Goal: Transaction & Acquisition: Obtain resource

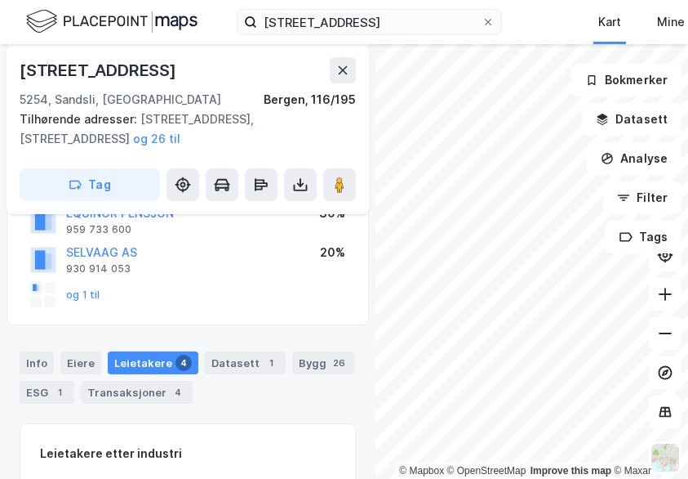
scroll to position [245, 0]
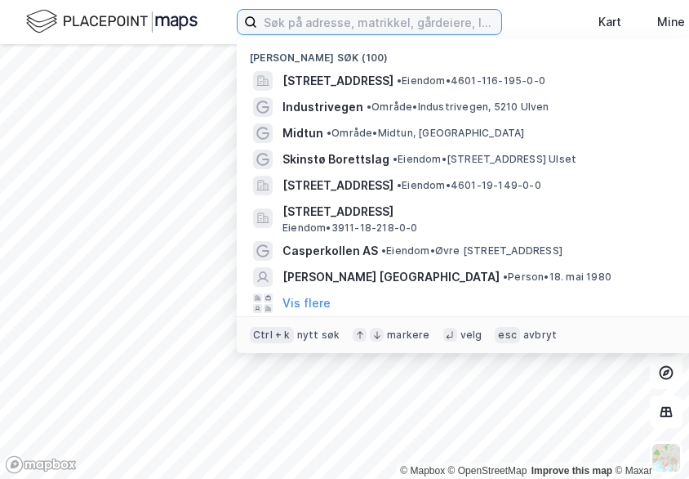
click at [305, 21] on input at bounding box center [379, 22] width 244 height 24
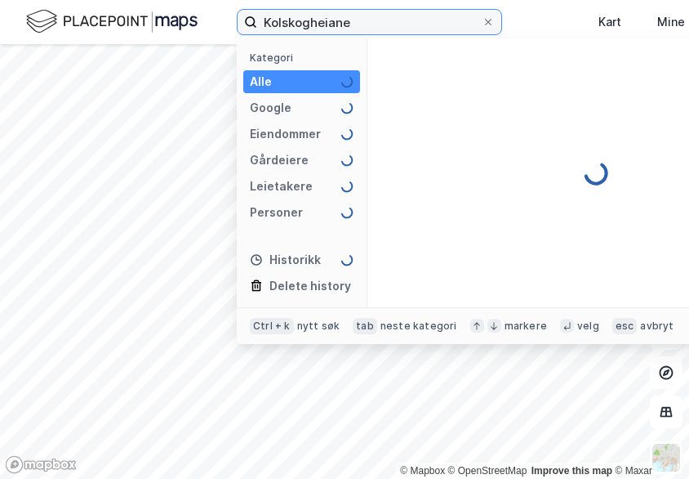
type input "Kolskogheiane"
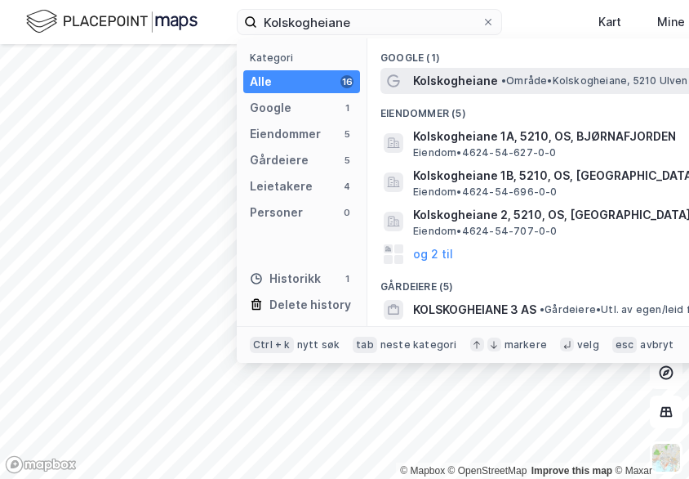
click at [550, 69] on div "Kolskogheiane • Område • Kolskogheiane, 5210 Ulven" at bounding box center [596, 81] width 431 height 26
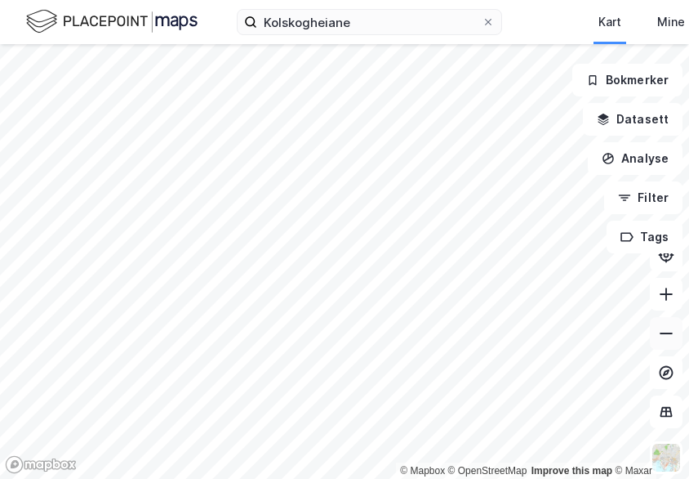
click at [657, 325] on button at bounding box center [666, 333] width 33 height 33
click at [657, 332] on button at bounding box center [666, 333] width 33 height 33
click at [661, 331] on icon at bounding box center [666, 333] width 16 height 16
click at [629, 193] on icon "button" at bounding box center [624, 197] width 13 height 13
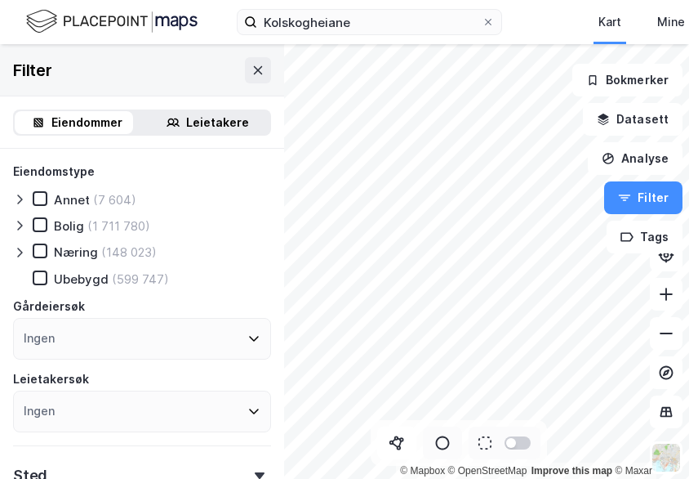
click at [443, 441] on icon at bounding box center [442, 442] width 16 height 16
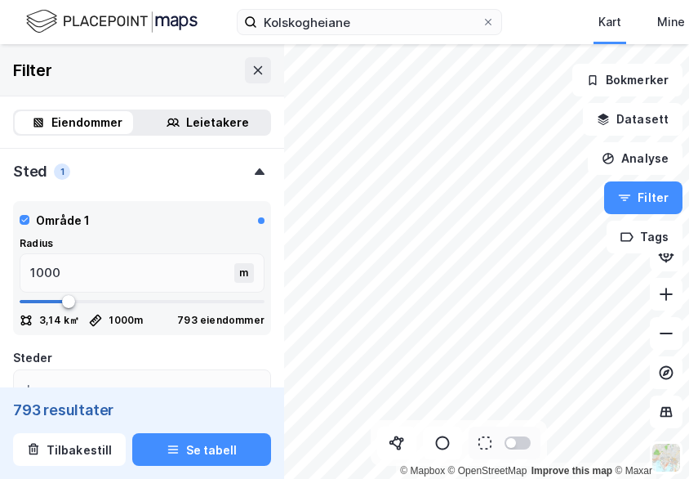
scroll to position [348, 0]
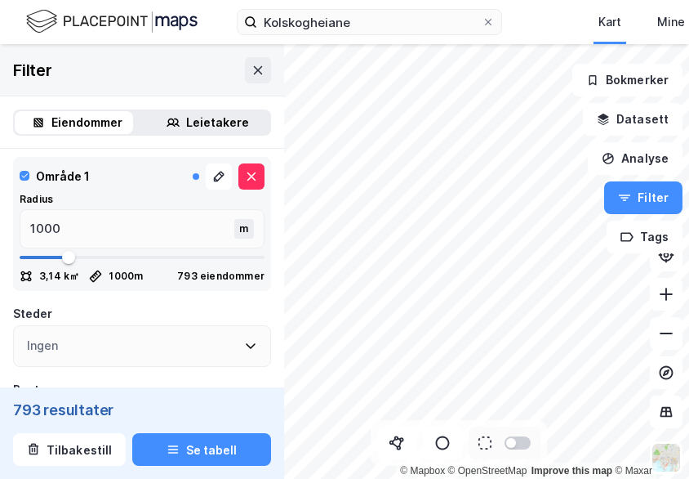
type input "1089"
type input "1106"
type input "1124"
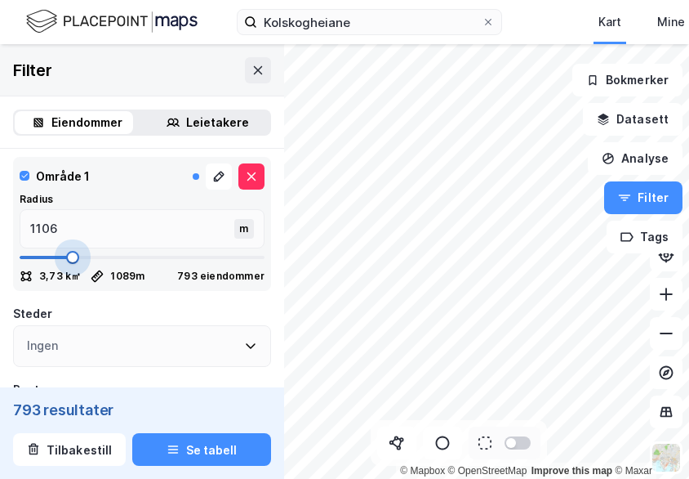
type input "1124"
type input "1141"
type input "1159"
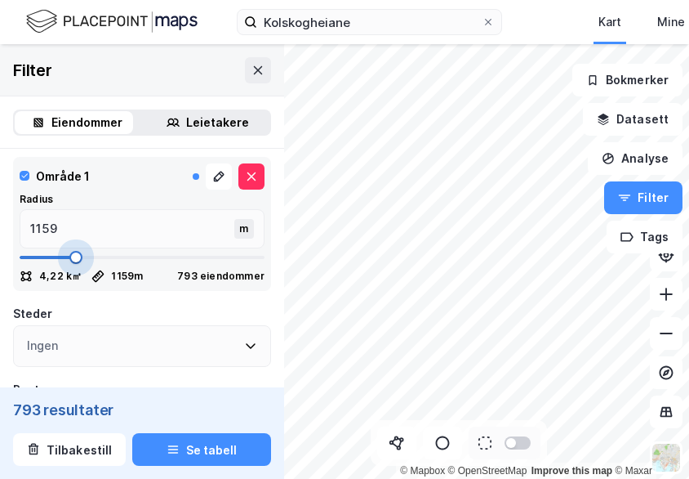
type input "1194"
type input "1334"
type input "1352"
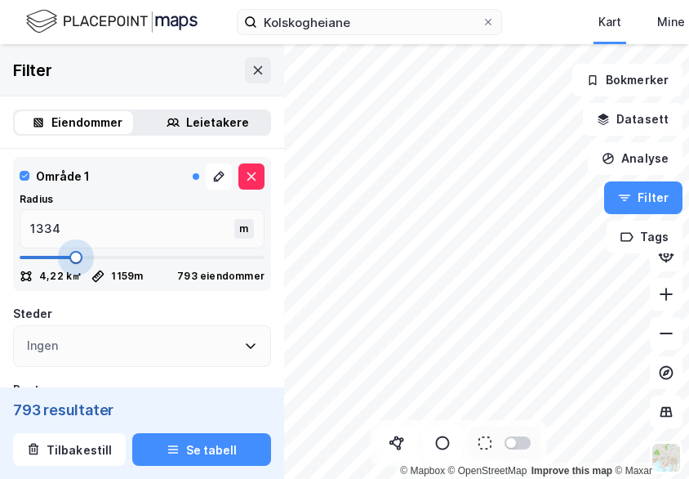
type input "1352"
type input "1369"
type input "1387"
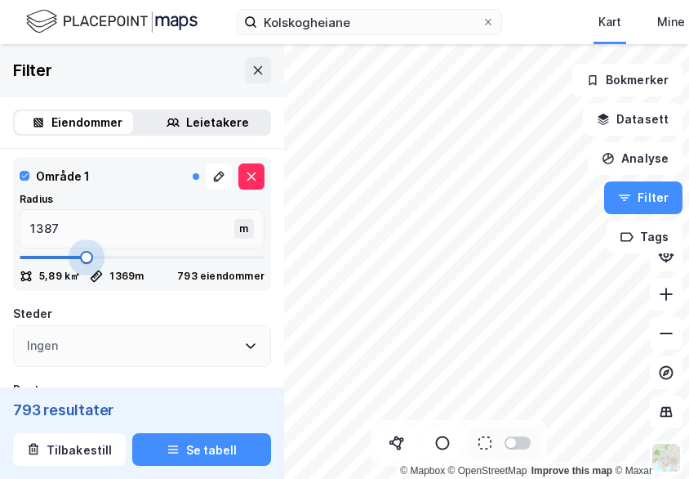
type input "1422"
type input "1439"
type input "1474"
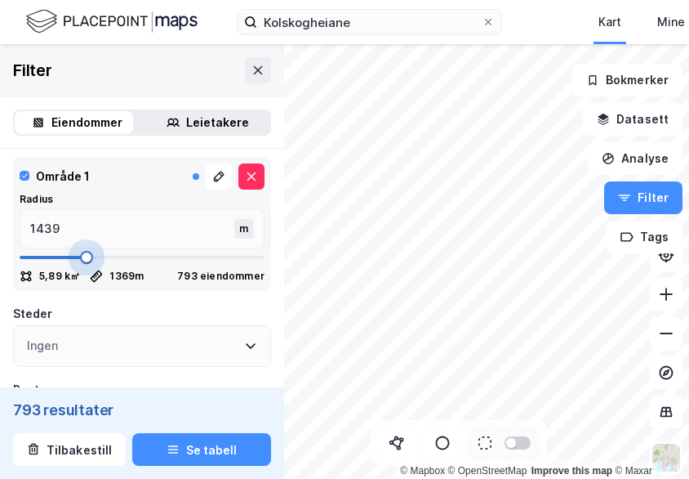
type input "1474"
type input "1527"
type input "1545"
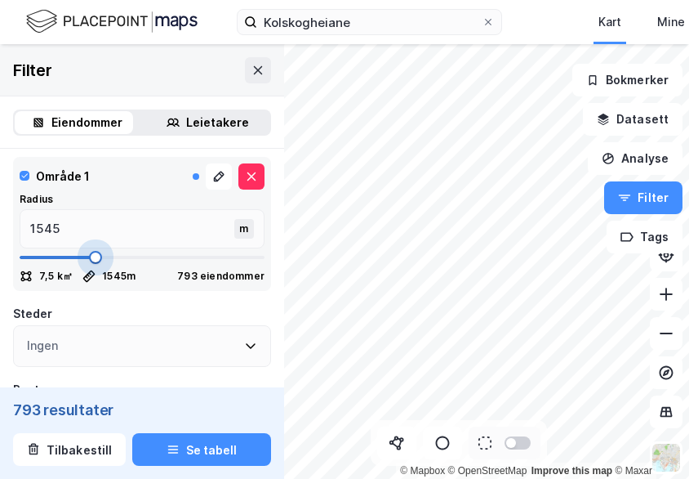
type input "1562"
type input "1580"
type input "1597"
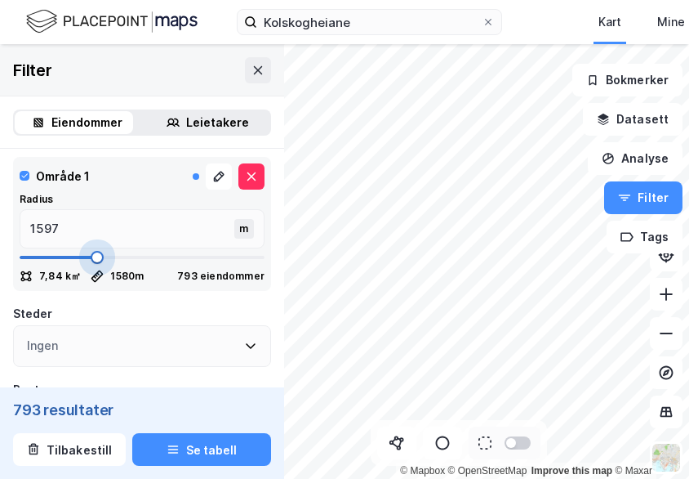
type input "1650"
type input "1685"
type input "1702"
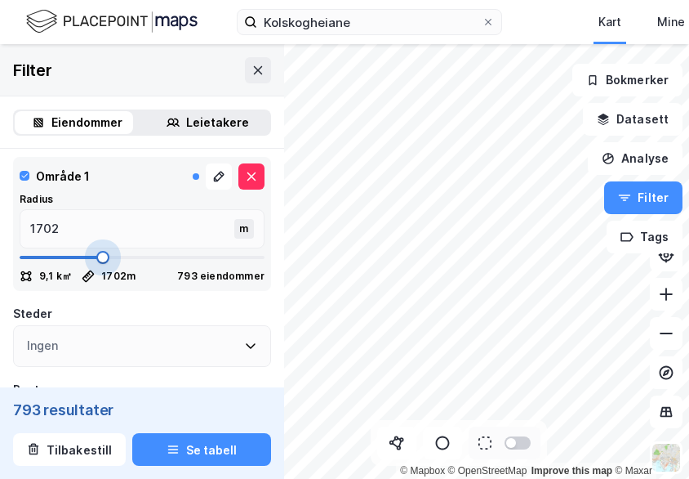
type input "1720"
type input "1755"
type input "1773"
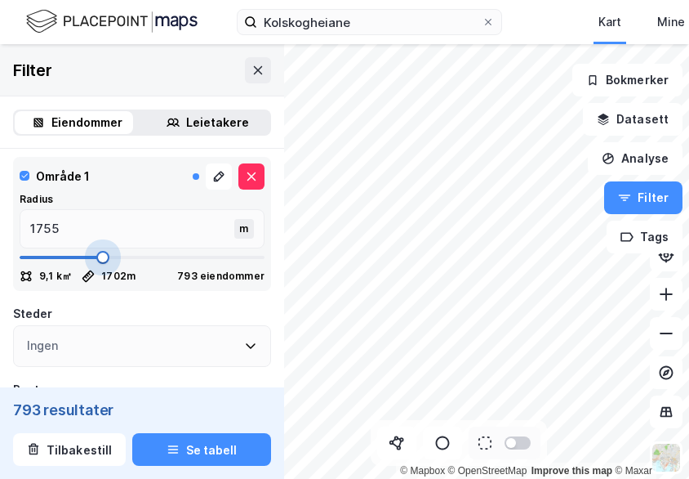
type input "1773"
type input "1790"
type input "1808"
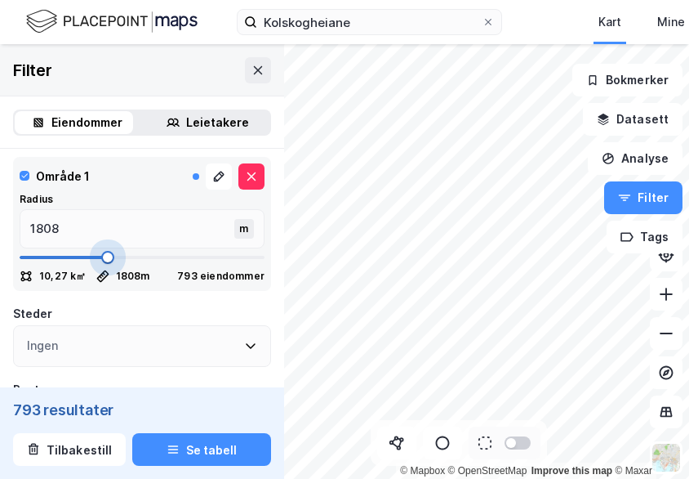
type input "1825"
type input "1843"
type input "1860"
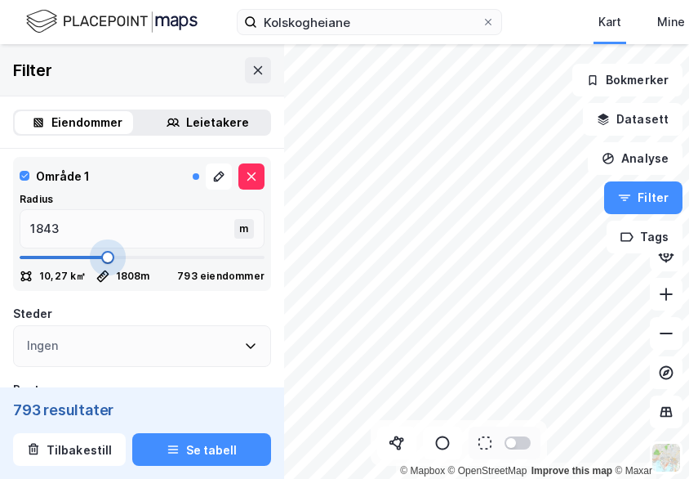
type input "1860"
type input "1878"
type input "1895"
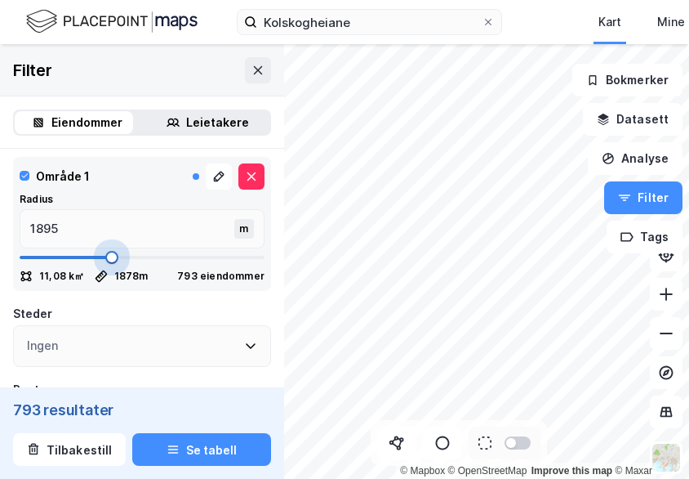
type input "1913"
drag, startPoint x: 70, startPoint y: 256, endPoint x: 107, endPoint y: 248, distance: 37.6
click at [108, 251] on span at bounding box center [113, 257] width 13 height 13
type input "1895"
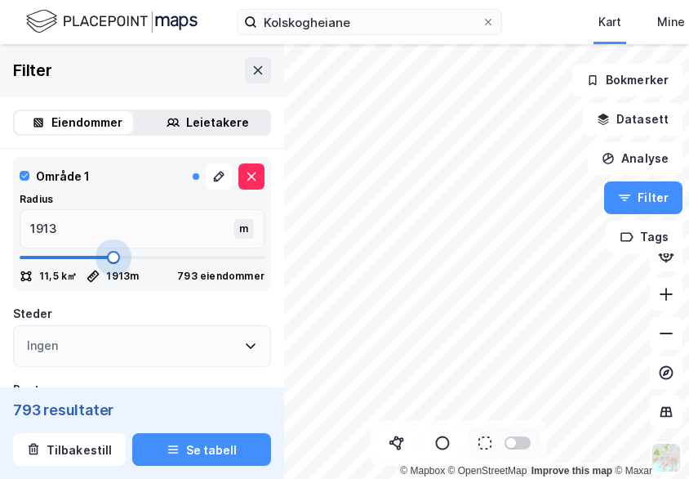
type input "1895"
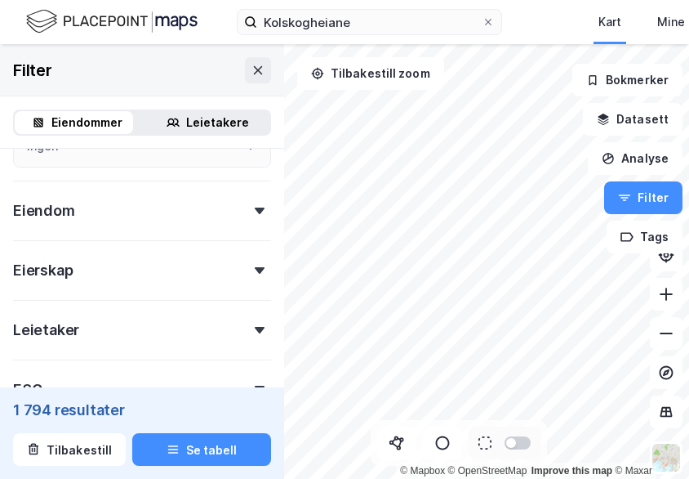
scroll to position [674, 0]
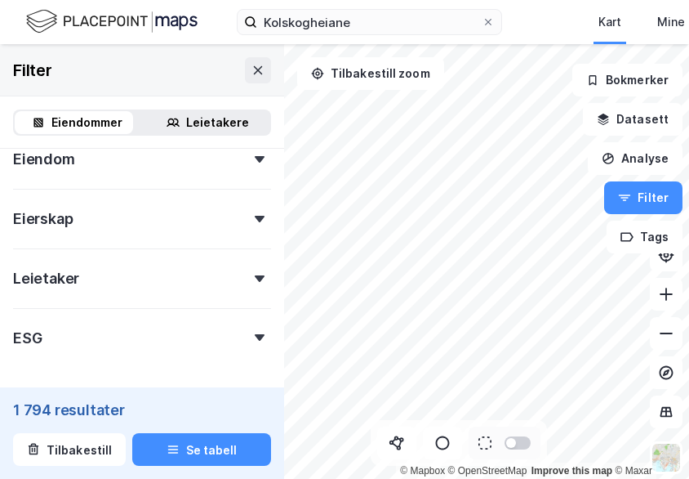
click at [207, 103] on div "Eiendommer Leietakere" at bounding box center [142, 122] width 284 height 52
click at [207, 127] on div "Leietakere" at bounding box center [217, 123] width 63 height 20
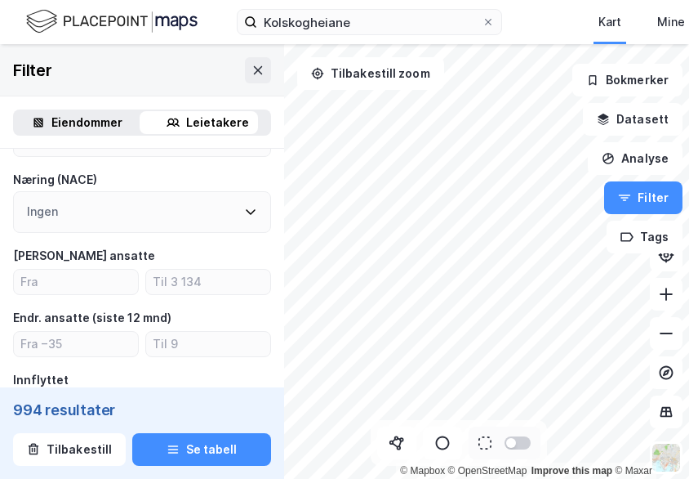
scroll to position [280, 0]
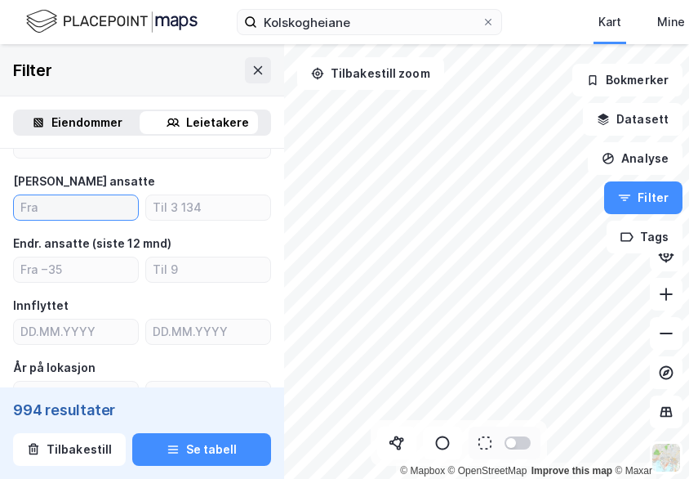
click at [87, 208] on input "number" at bounding box center [76, 207] width 124 height 24
type input "5"
click at [16, 154] on div "Ingen" at bounding box center [142, 138] width 258 height 42
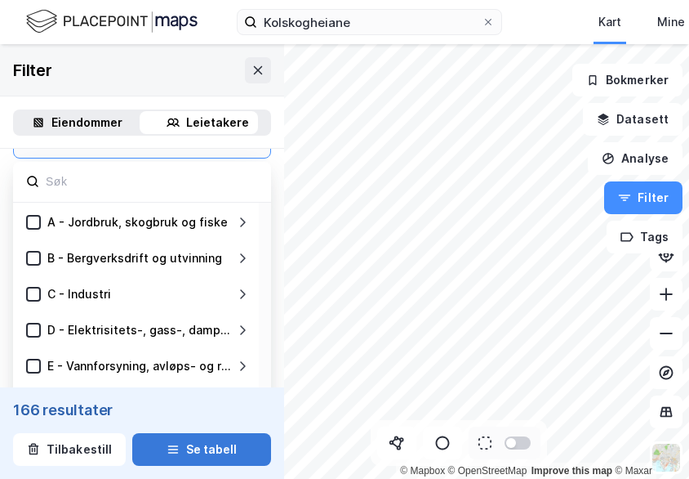
click at [228, 448] on button "Se tabell" at bounding box center [201, 449] width 139 height 33
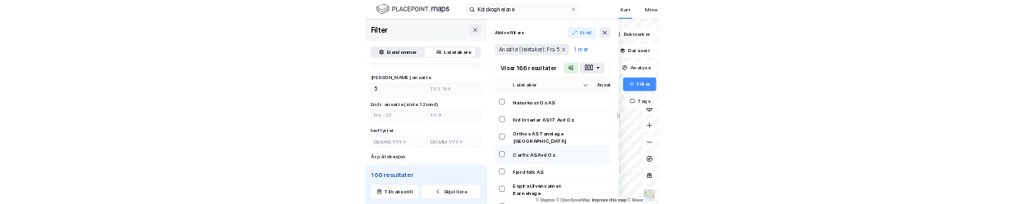
scroll to position [2041, 0]
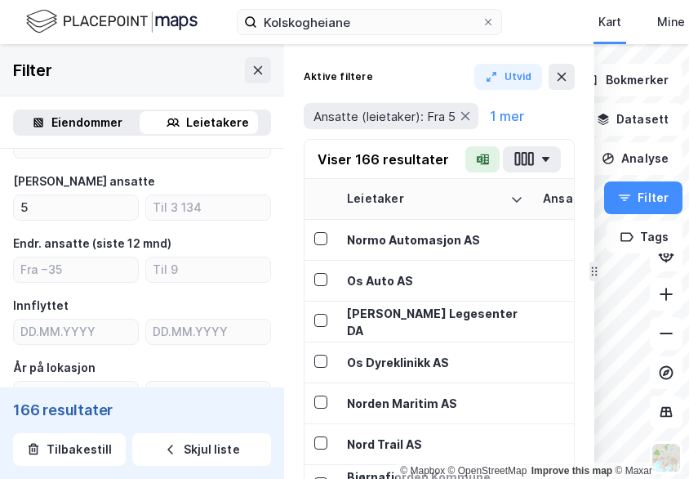
click at [475, 149] on button "button" at bounding box center [482, 159] width 34 height 26
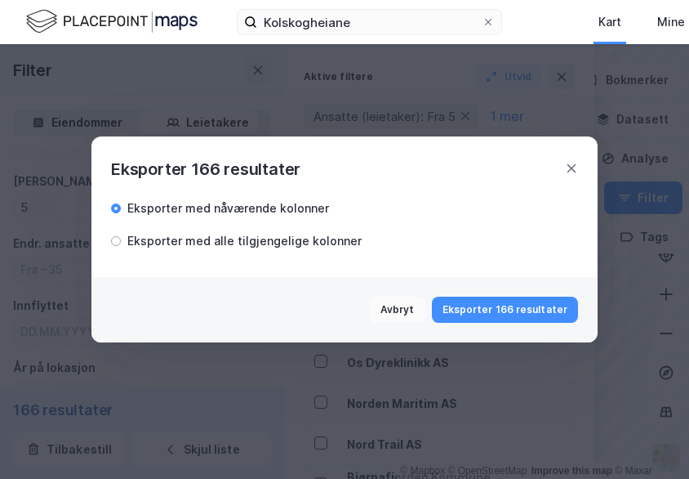
click at [485, 309] on button "Eksporter 166 resultater" at bounding box center [505, 309] width 146 height 26
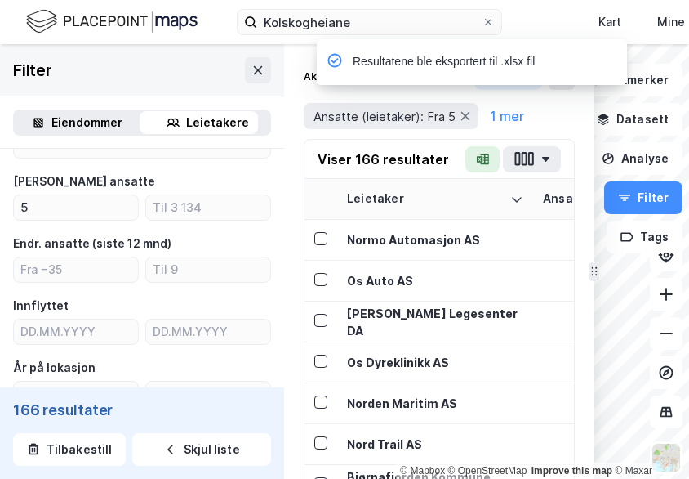
click at [153, 91] on div "Filter" at bounding box center [142, 70] width 284 height 52
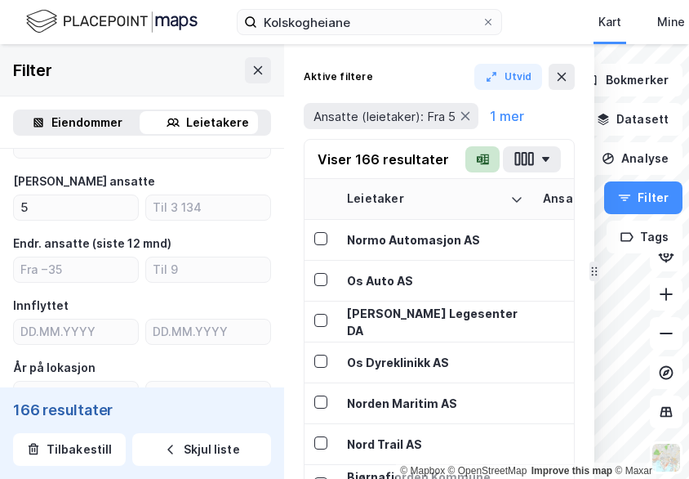
click at [482, 158] on icon "button" at bounding box center [480, 159] width 7 height 7
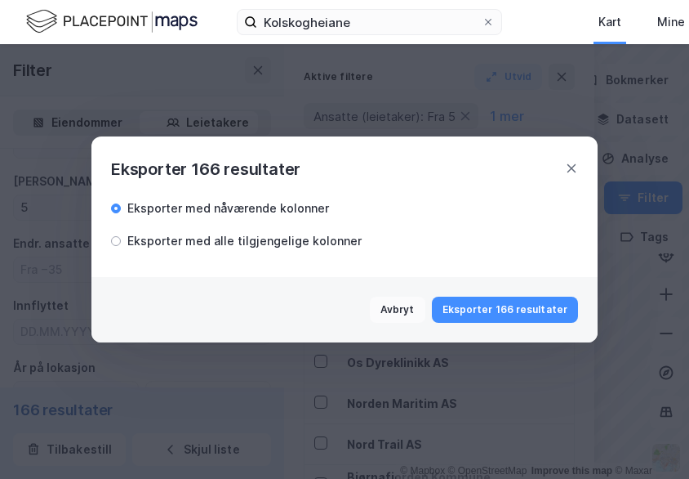
click at [508, 308] on button "Eksporter 166 resultater" at bounding box center [505, 309] width 146 height 26
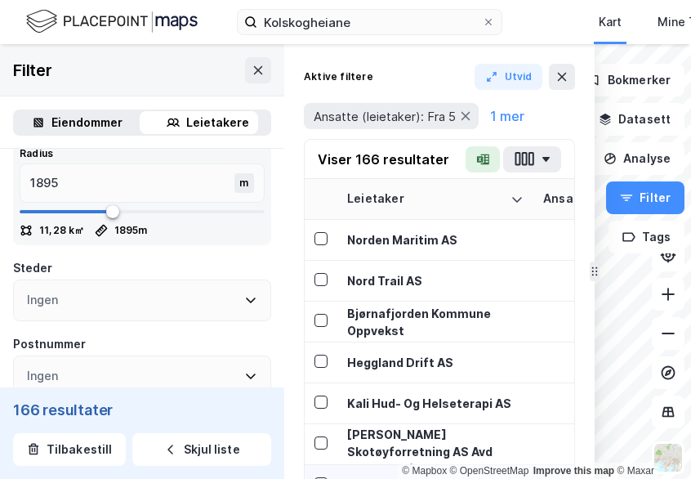
scroll to position [2368, 0]
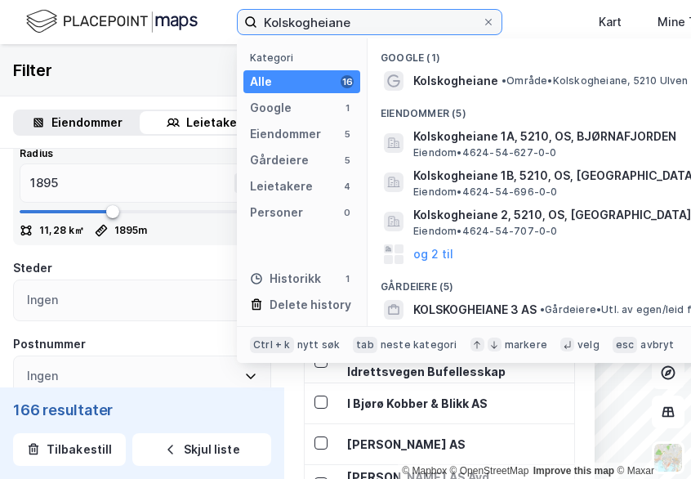
drag, startPoint x: 394, startPoint y: 27, endPoint x: 159, endPoint y: 24, distance: 235.2
click at [159, 24] on div "Kolskogheiane Kategori Alle 16 Google 1 Eiendommer 5 Gårdeiere 5 Leietakere 4 P…" at bounding box center [345, 22] width 691 height 44
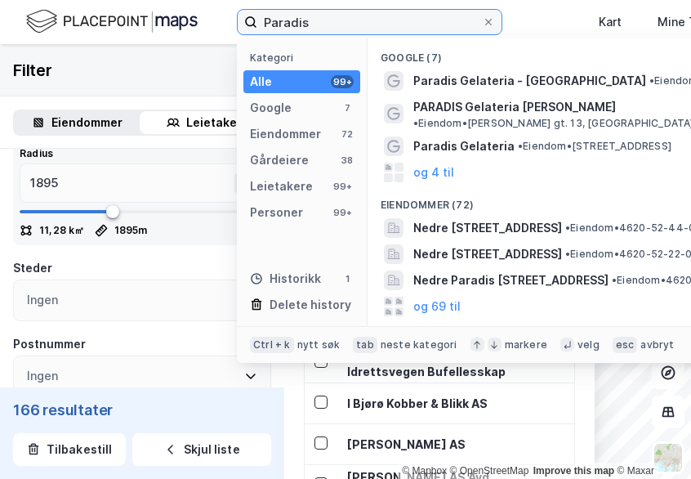
click at [373, 28] on input "Paradis" at bounding box center [369, 22] width 225 height 24
type input "Paradis bergen"
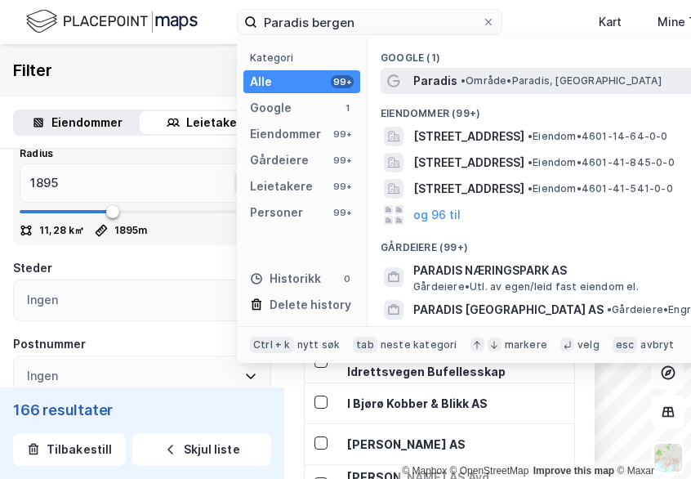
click at [490, 90] on div "Paradis • Område • [GEOGRAPHIC_DATA], [GEOGRAPHIC_DATA]" at bounding box center [610, 81] width 395 height 20
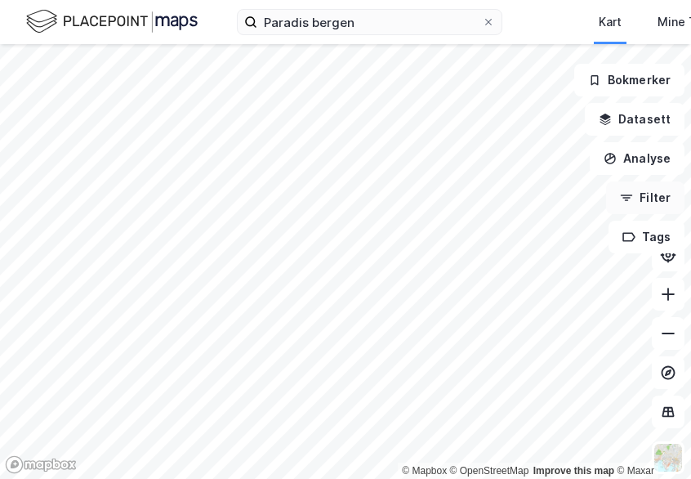
click at [649, 197] on button "Filter" at bounding box center [645, 197] width 78 height 33
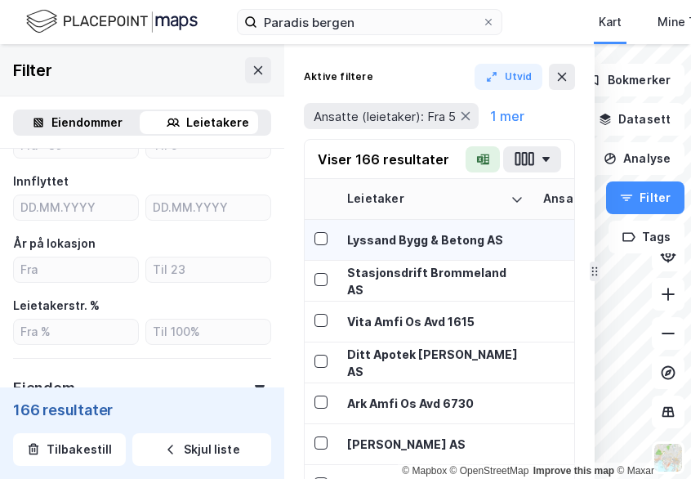
scroll to position [245, 0]
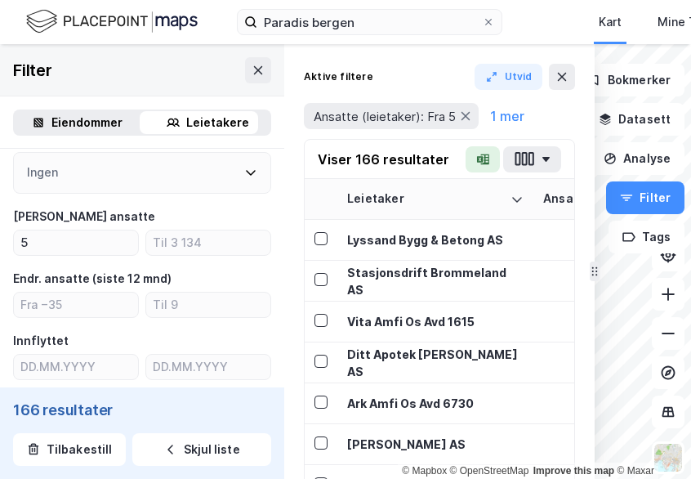
click at [479, 156] on icon "button" at bounding box center [480, 159] width 7 height 7
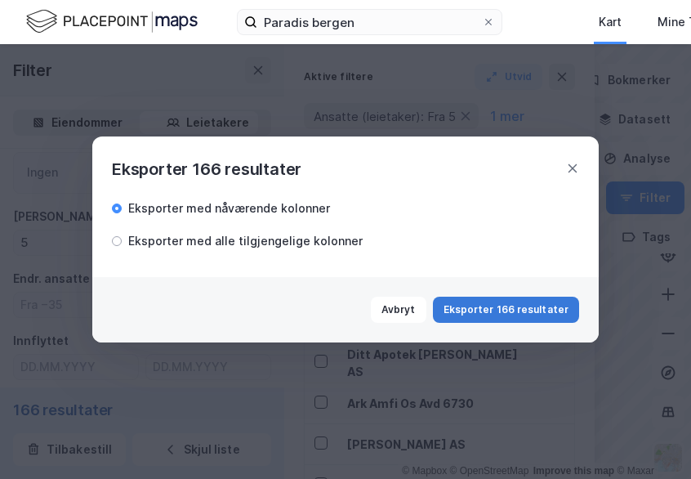
drag, startPoint x: 483, startPoint y: 317, endPoint x: 475, endPoint y: 315, distance: 8.3
click at [483, 317] on button "Eksporter 166 resultater" at bounding box center [506, 309] width 146 height 26
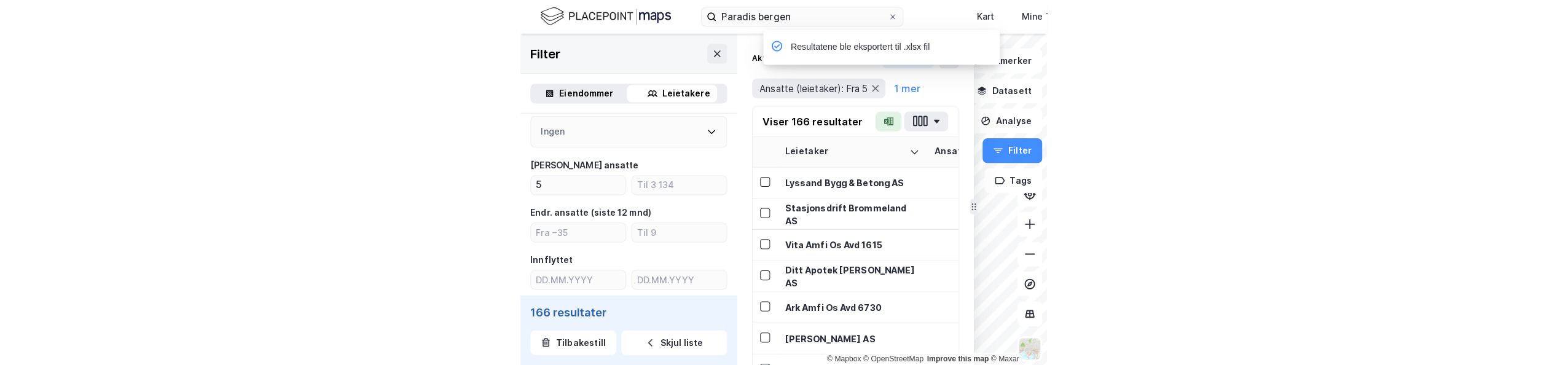
scroll to position [470, 0]
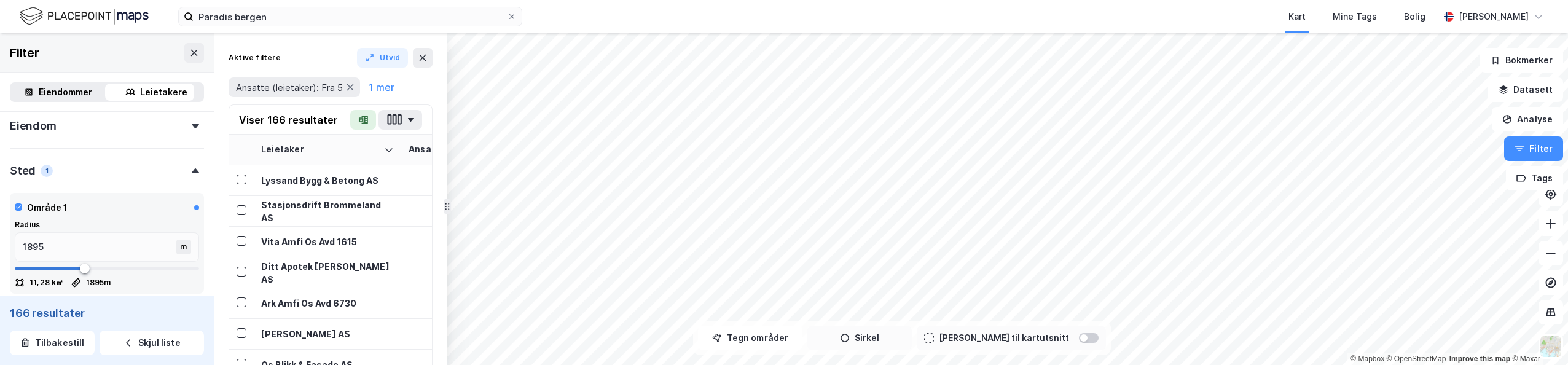
click at [519, 333] on button "Sirkel" at bounding box center [859, 338] width 105 height 25
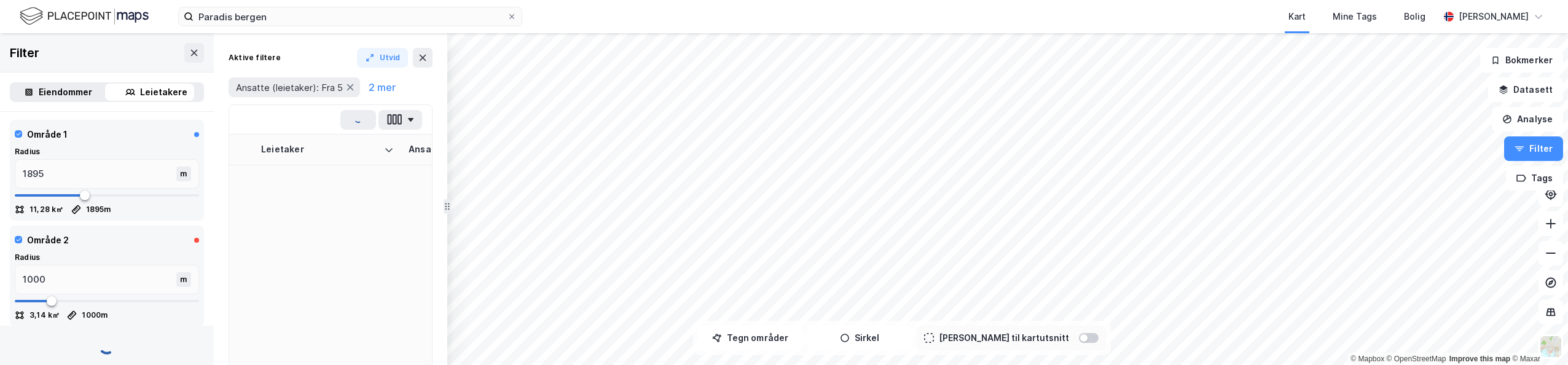
scroll to position [544, 0]
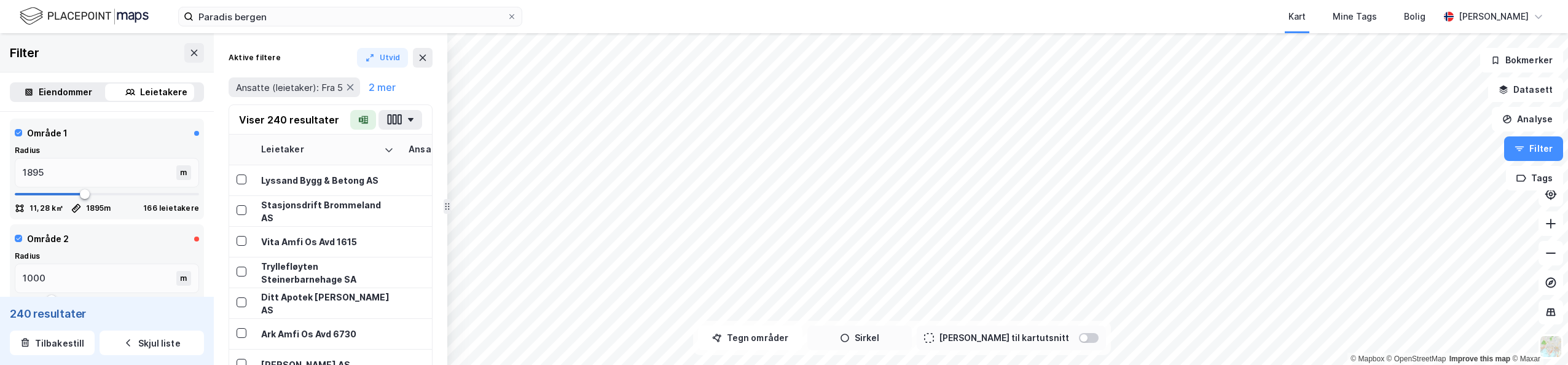
click at [519, 339] on icon "button" at bounding box center [844, 338] width 10 height 10
click at [519, 340] on button "Tegner i kart" at bounding box center [859, 338] width 105 height 25
click at [519, 339] on icon "button" at bounding box center [844, 337] width 8 height 8
type input "1808"
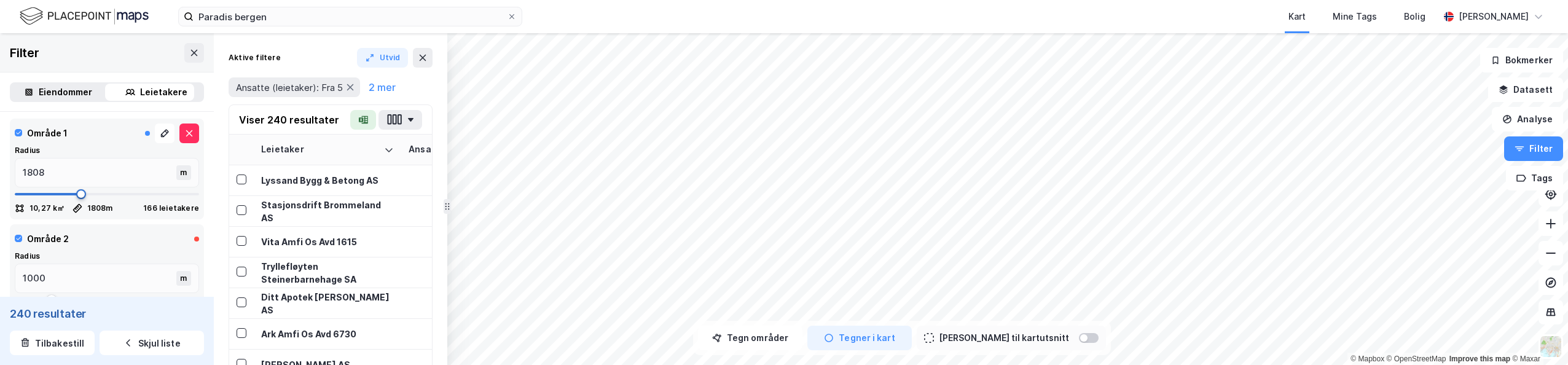
type input "1825"
type input "1843"
type input "1930"
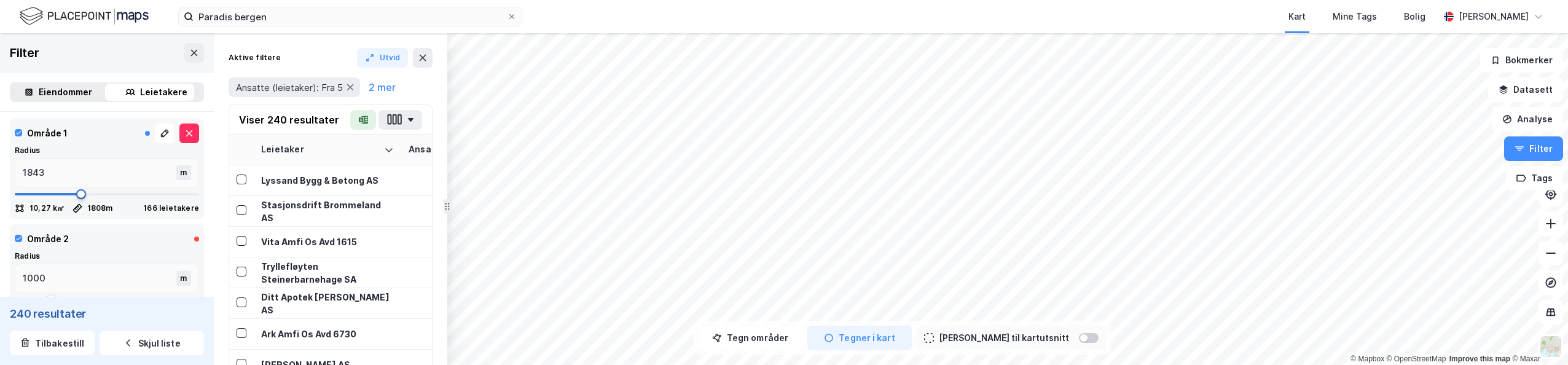
type input "1930"
type input "2071"
type input "2141"
type input "2229"
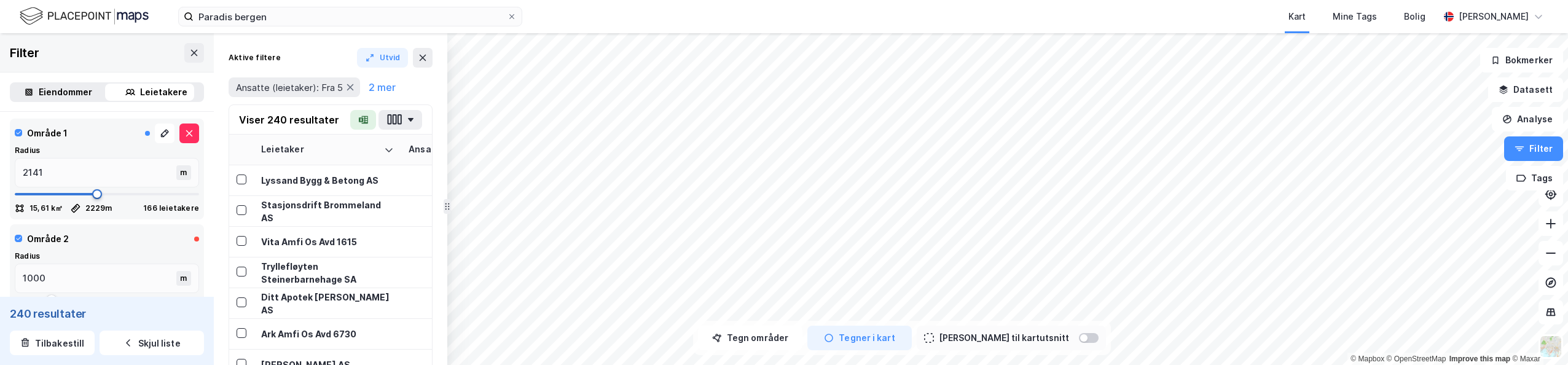
type input "2281"
type input "2316"
type input "2386"
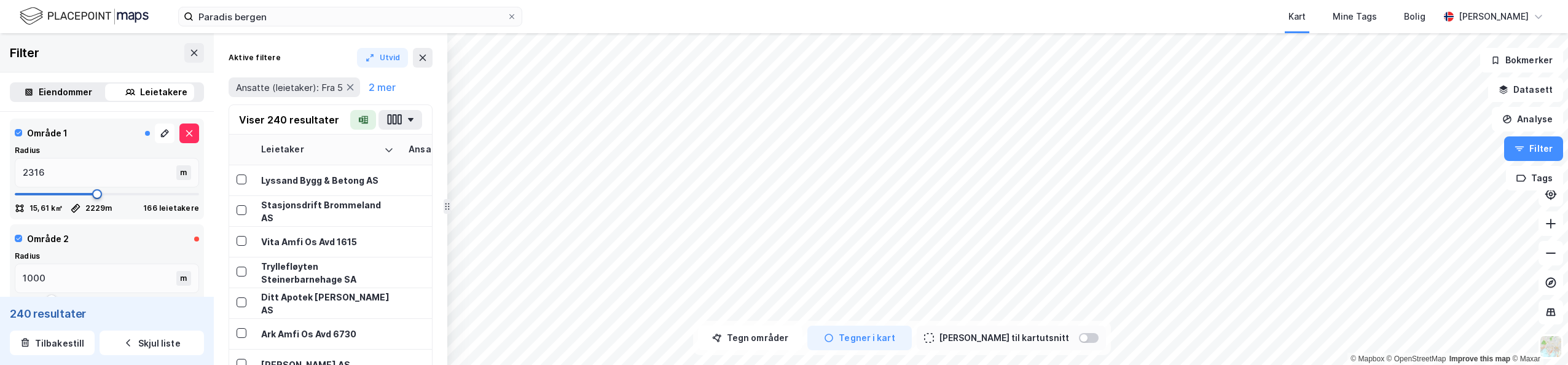
type input "2386"
type input "2439"
type input "2509"
type input "2615"
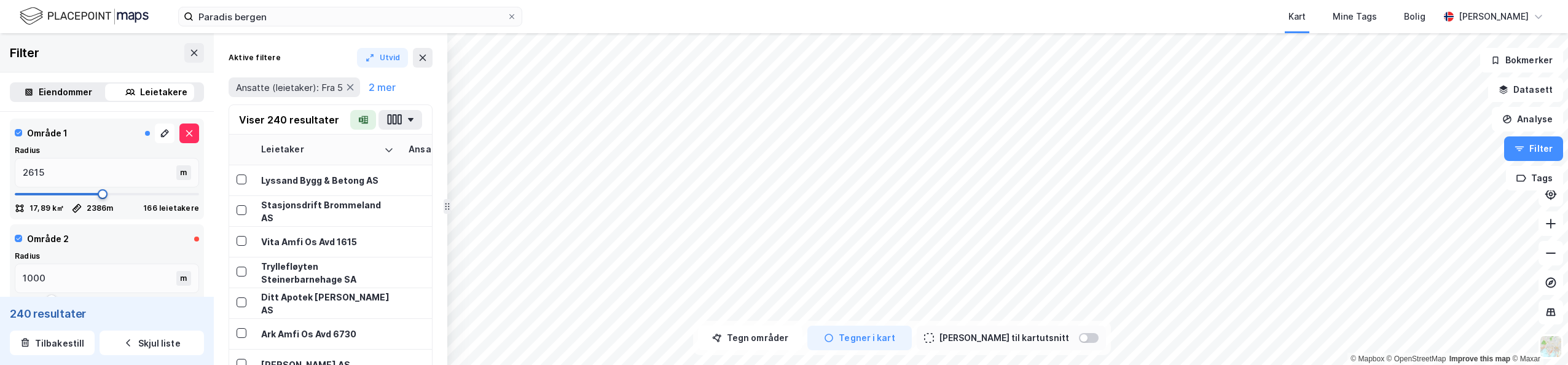
type input "2632"
type input "2650"
type input "2755"
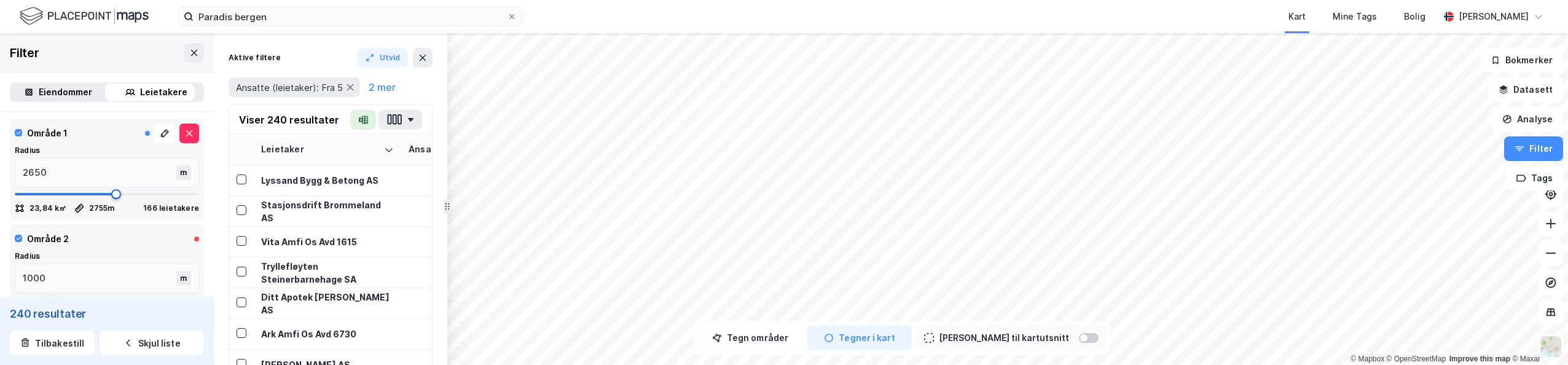
type input "3035"
type input "3071"
drag, startPoint x: 78, startPoint y: 196, endPoint x: 122, endPoint y: 195, distance: 44.0
click at [123, 195] on span at bounding box center [127, 194] width 10 height 10
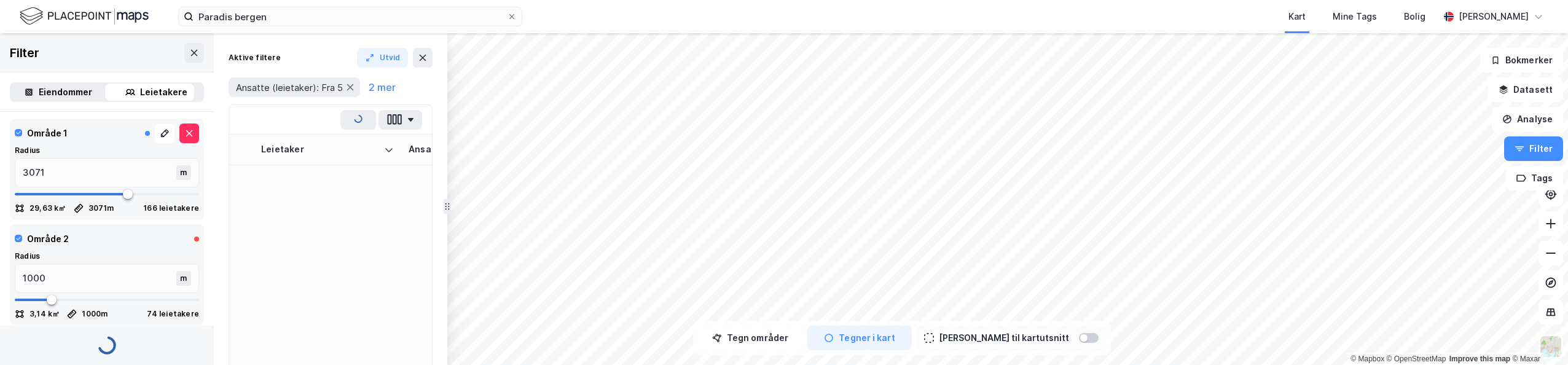
type input "2965"
type input "2913"
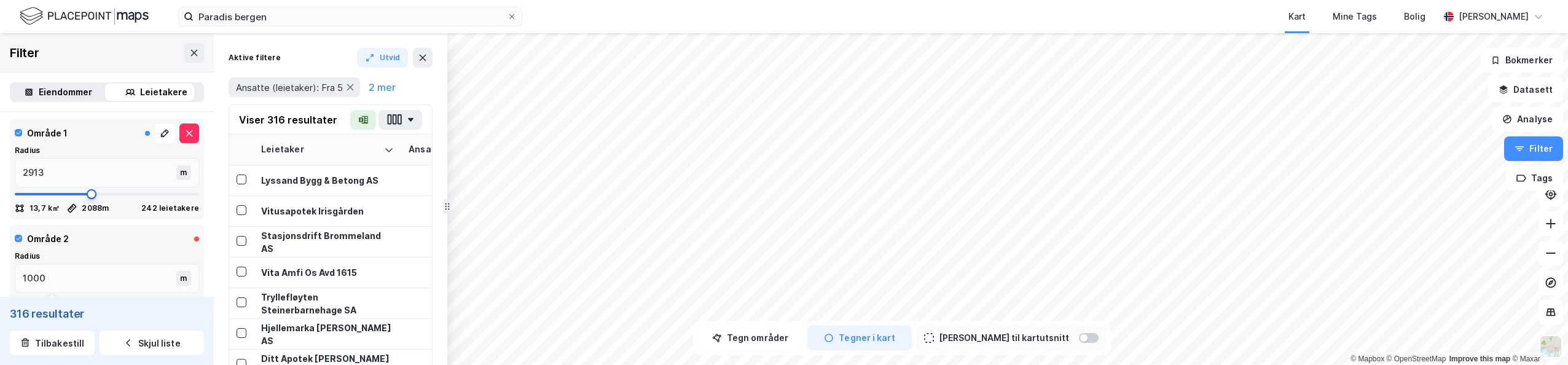
type input "2088"
type input "2071"
type input "2036"
type input "2018"
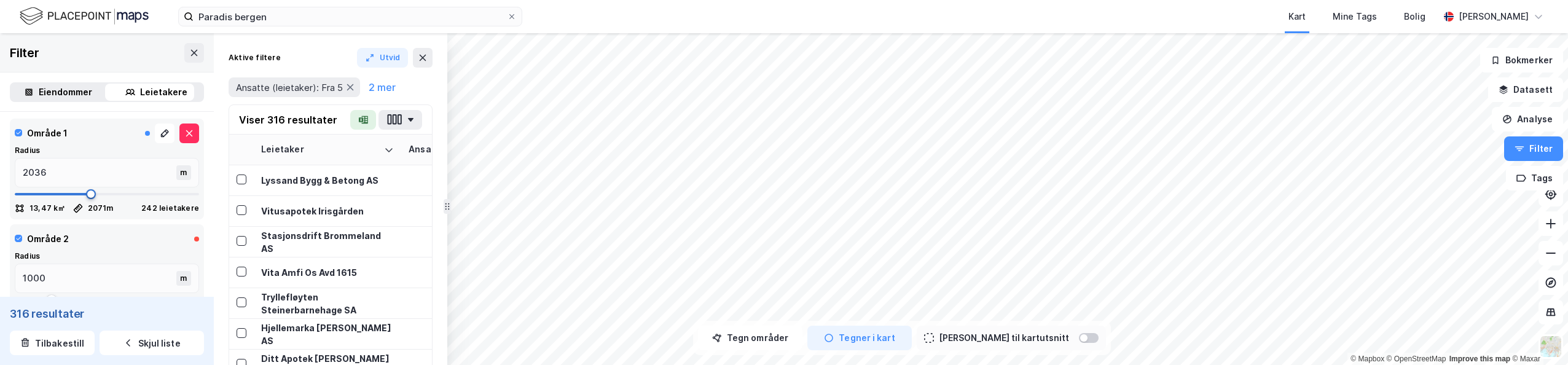
type input "2001"
type input "1878"
type input "1860"
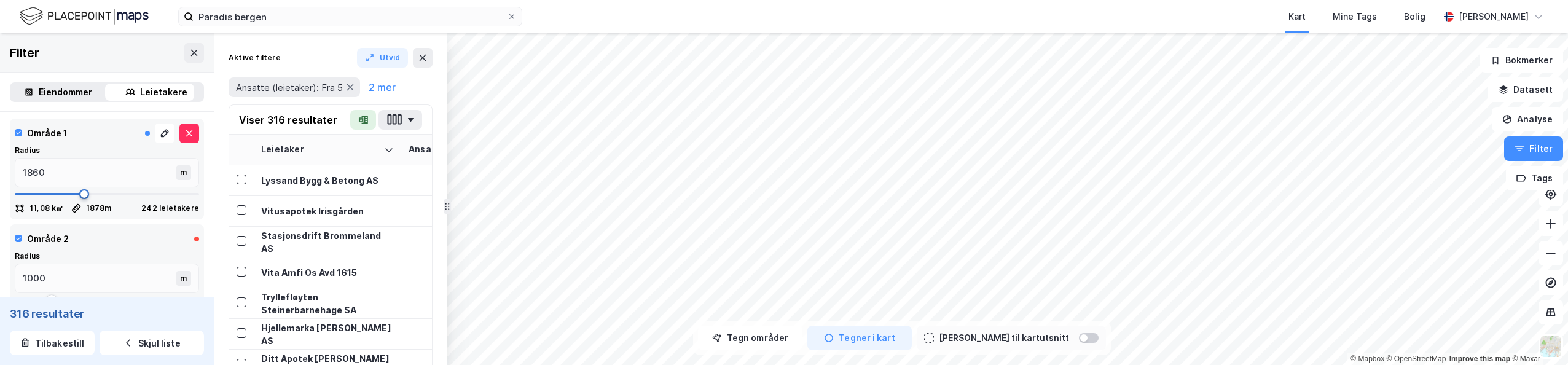
type input "1843"
type input "1755"
type input "1720"
type input "1702"
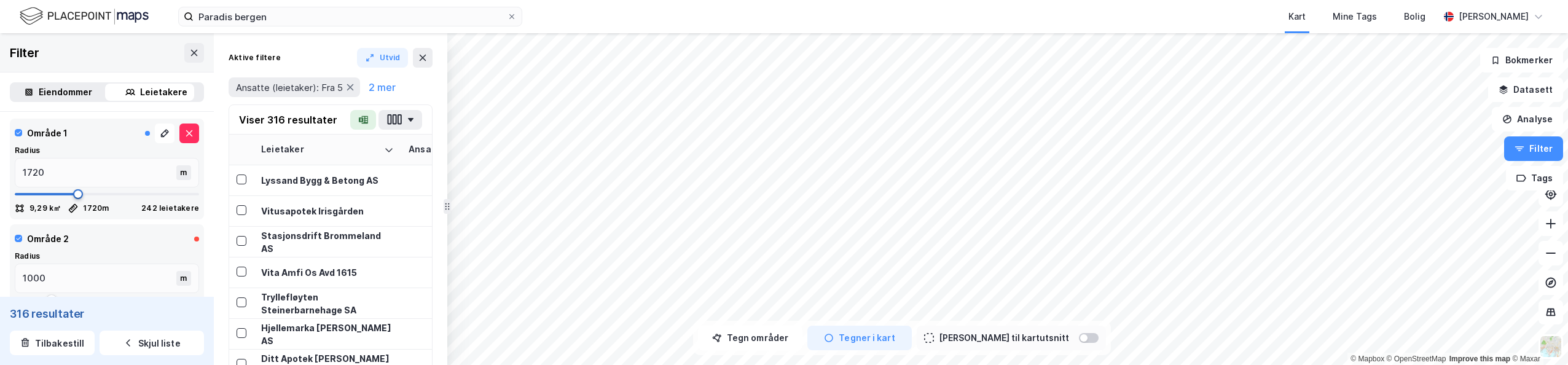
type input "1702"
drag, startPoint x: 122, startPoint y: 193, endPoint x: 74, endPoint y: 195, distance: 48.0
click at [74, 195] on span at bounding box center [77, 194] width 10 height 10
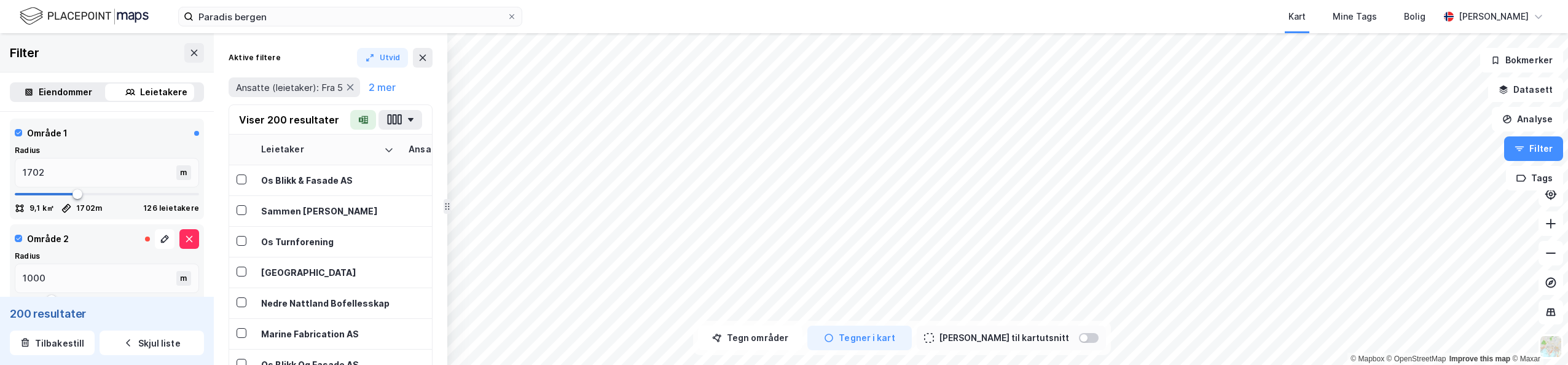
scroll to position [606, 0]
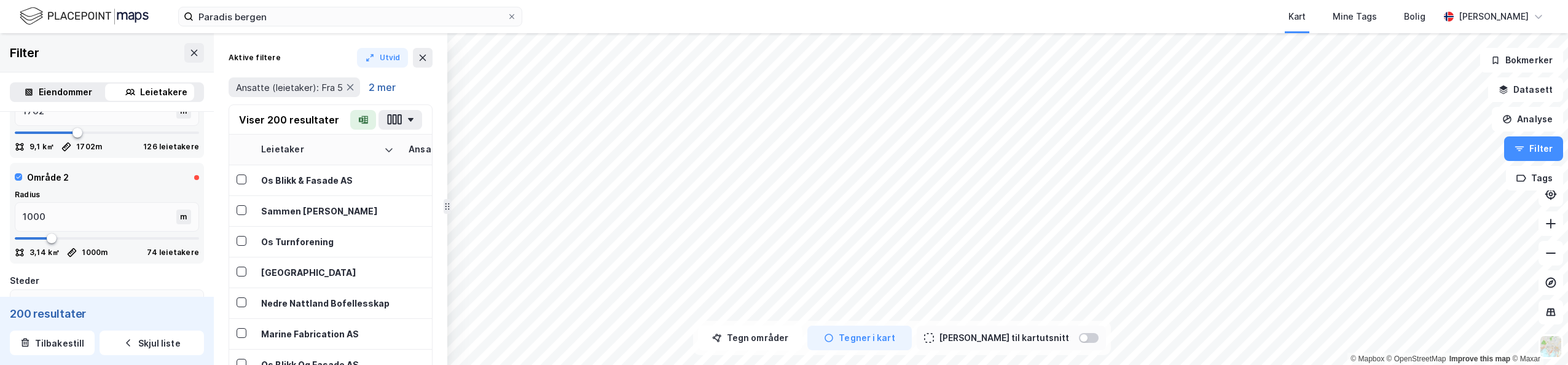
click at [379, 86] on button "2 mer" at bounding box center [382, 87] width 35 height 16
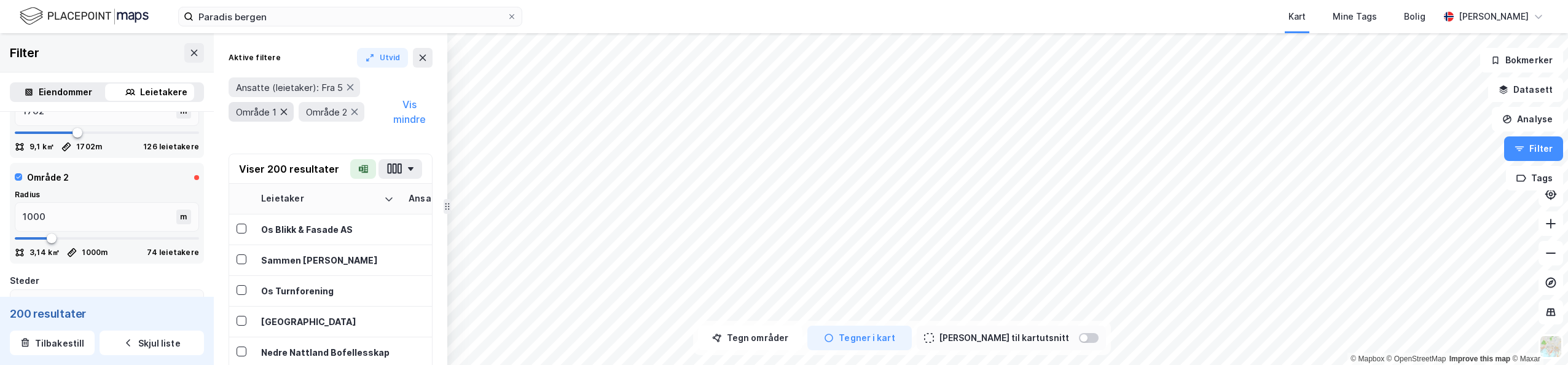
click at [287, 113] on icon at bounding box center [284, 111] width 10 height 10
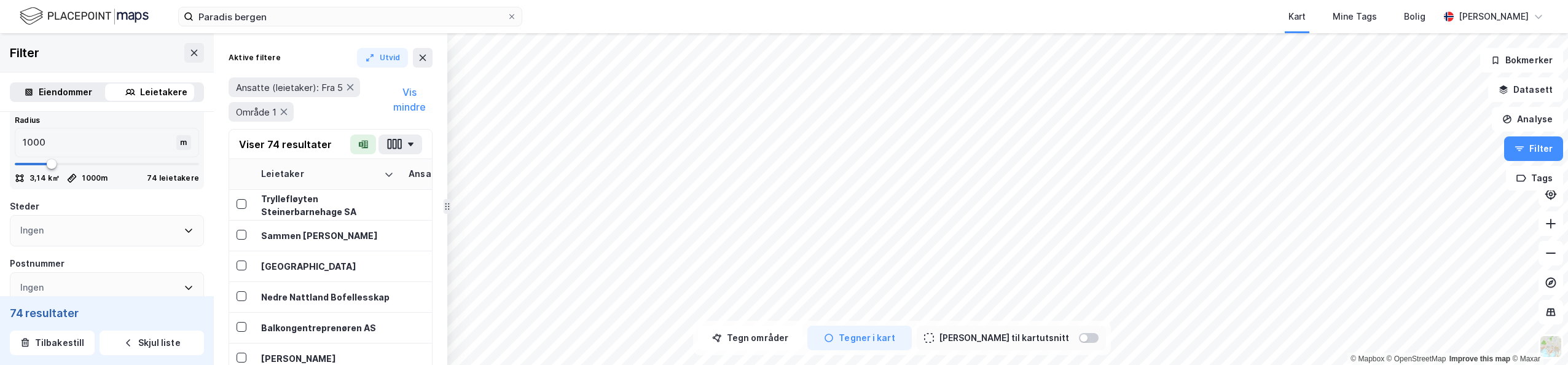
scroll to position [544, 0]
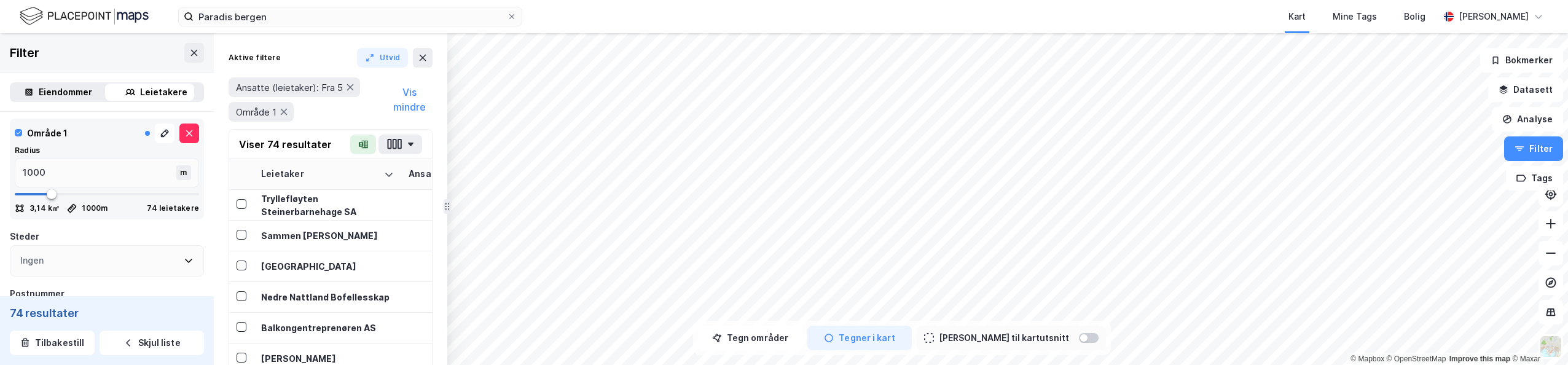
type input "1071"
type input "1106"
type input "1159"
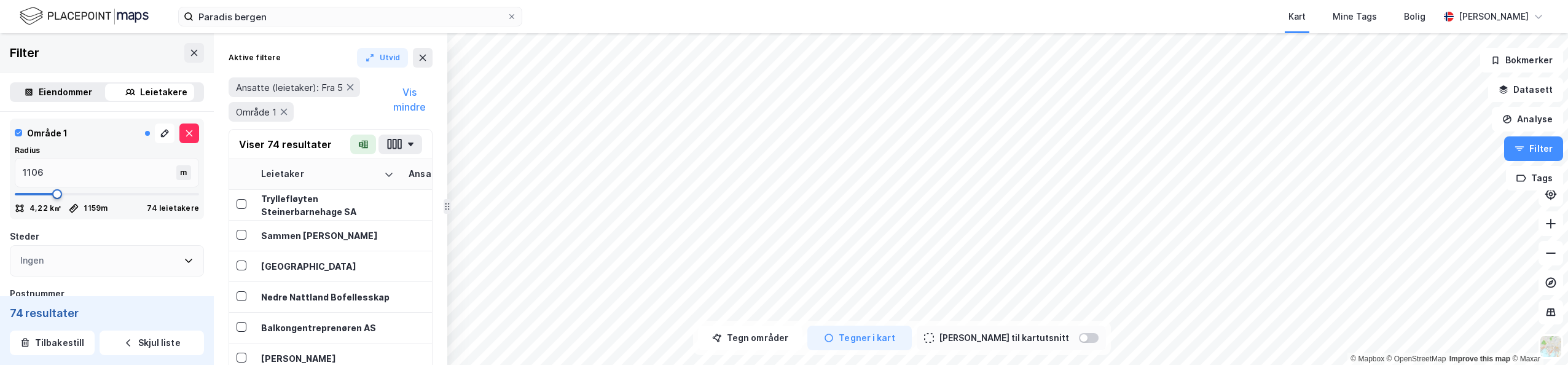
type input "1159"
type input "1334"
type input "1457"
type input "1492"
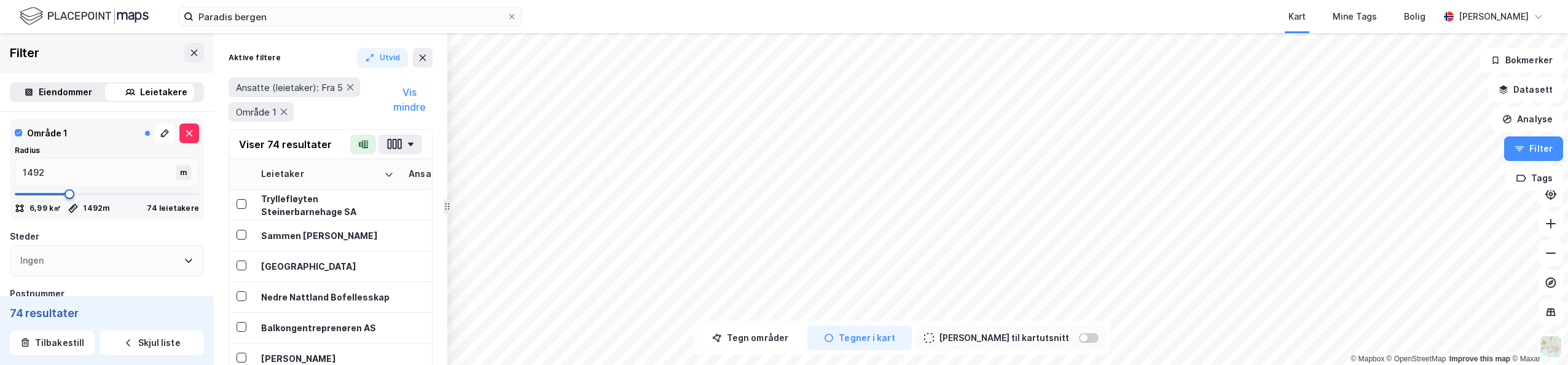
type input "1509"
type input "1527"
type input "1597"
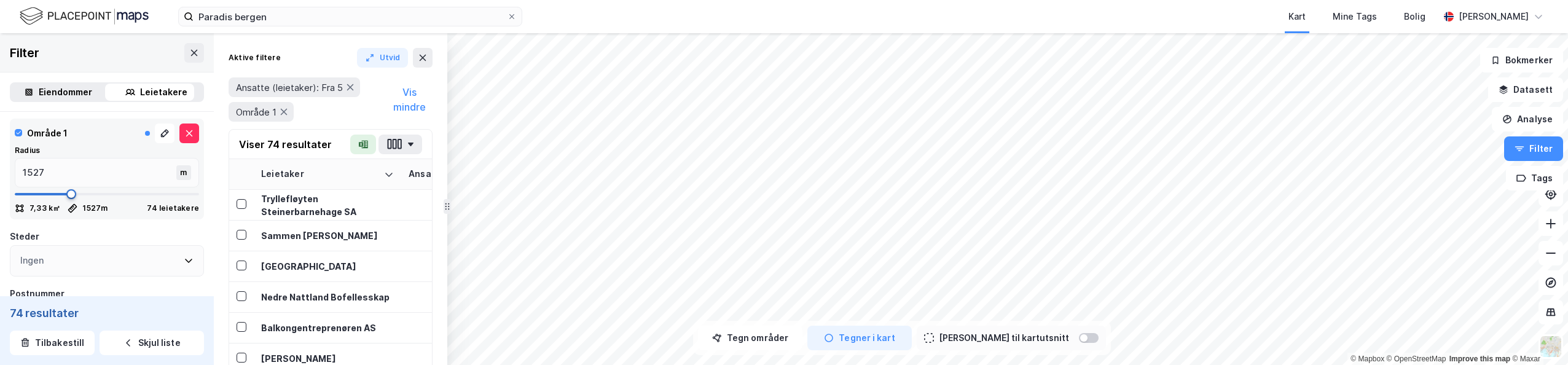
type input "1597"
type input "1650"
type input "1667"
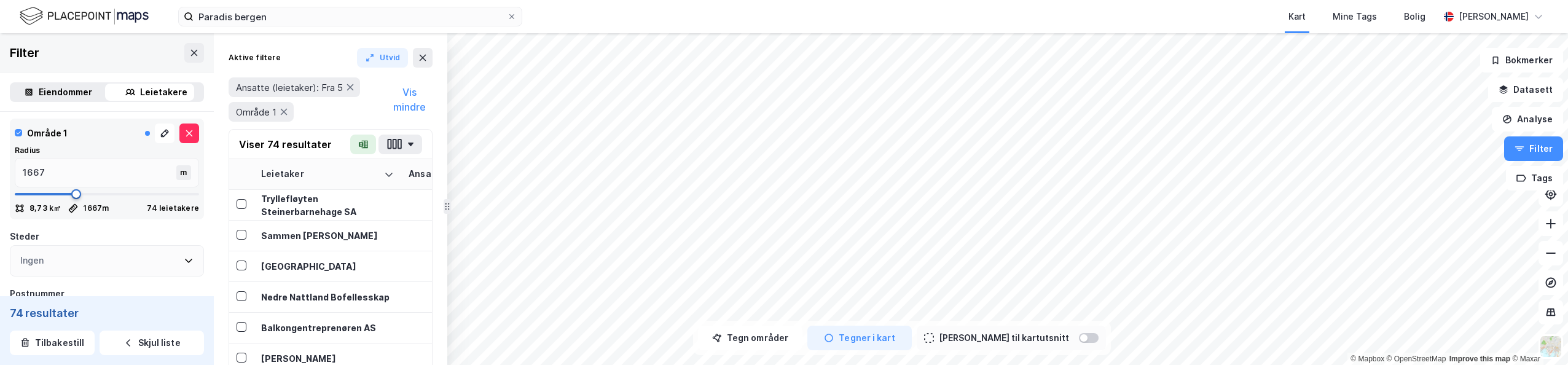
type input "1685"
type input "1702"
type input "1720"
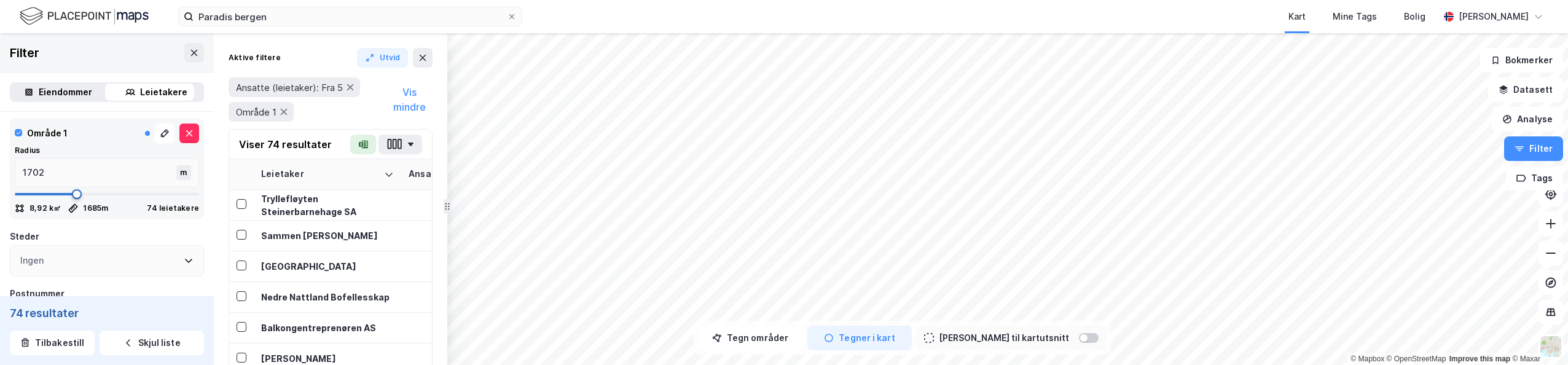
type input "1720"
type input "1755"
type input "1773"
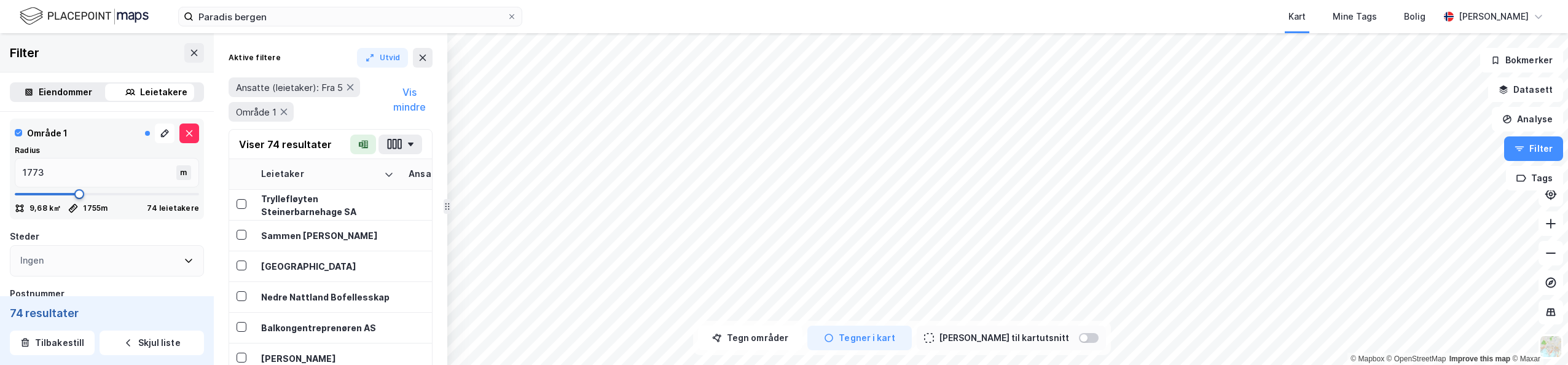
type input "1790"
type input "1808"
type input "1825"
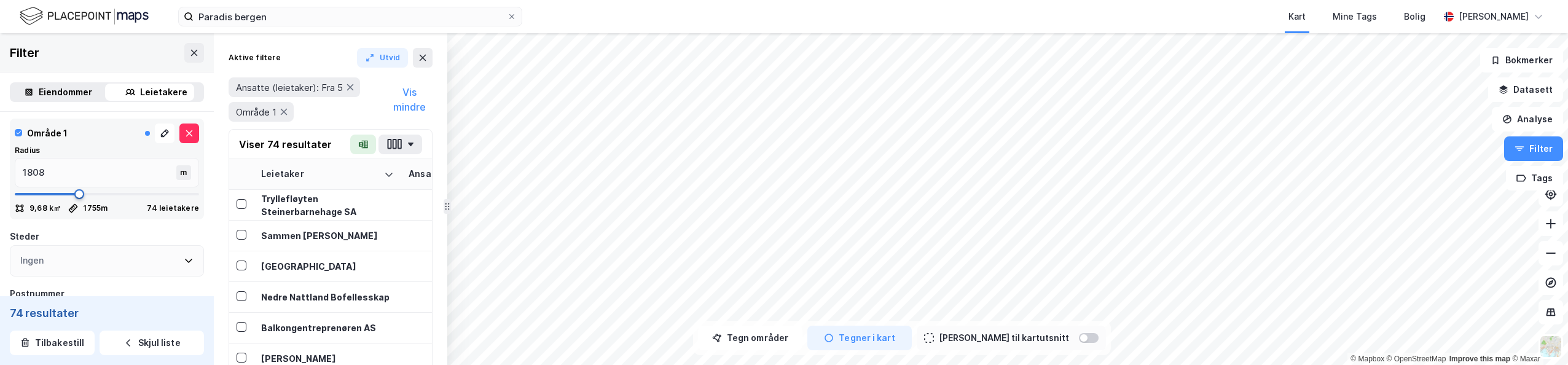
type input "1825"
type input "1860"
type input "1878"
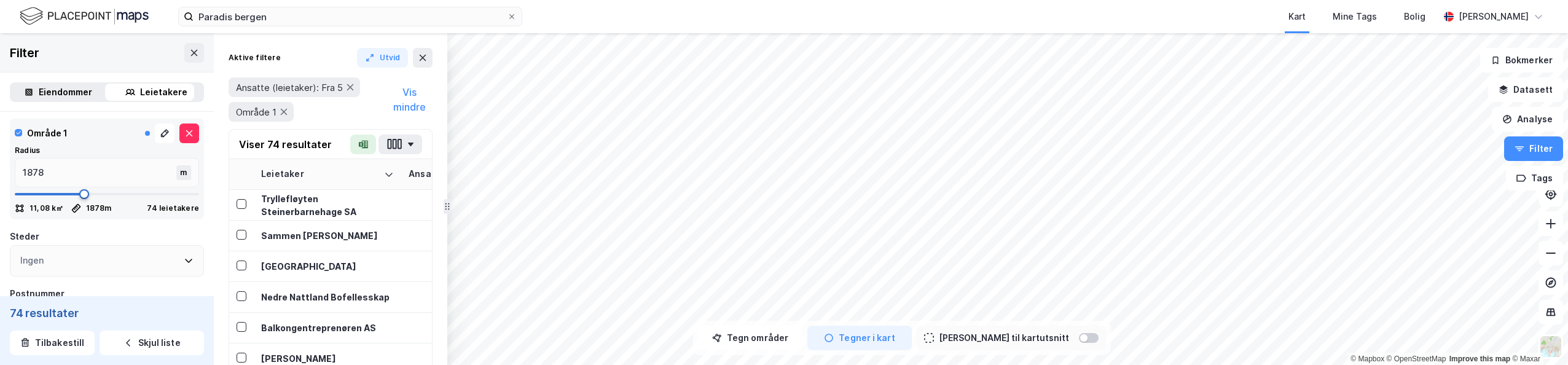
type input "1895"
type input "1913"
type input "1930"
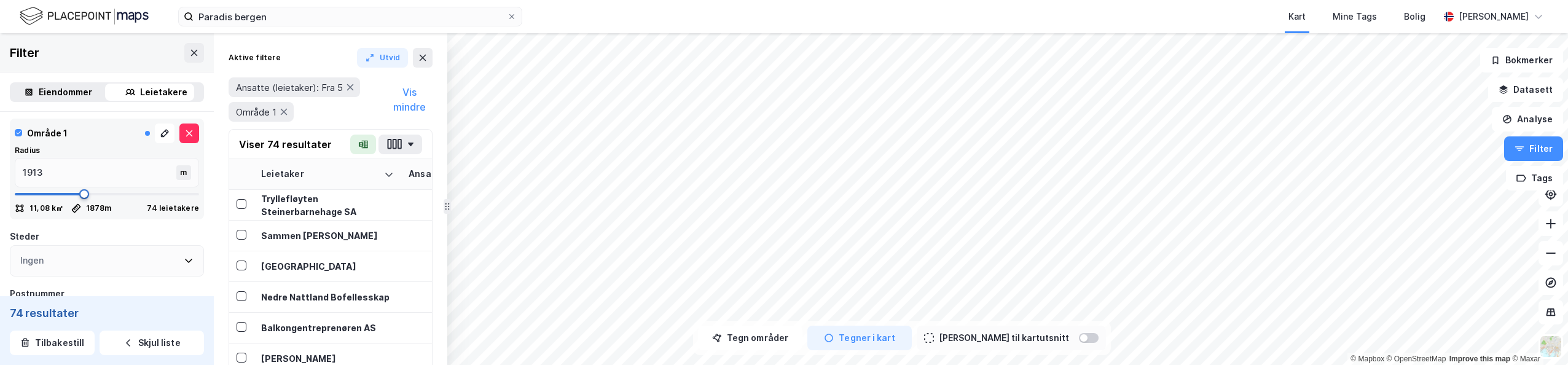
type input "1930"
type input "1966"
type input "1983"
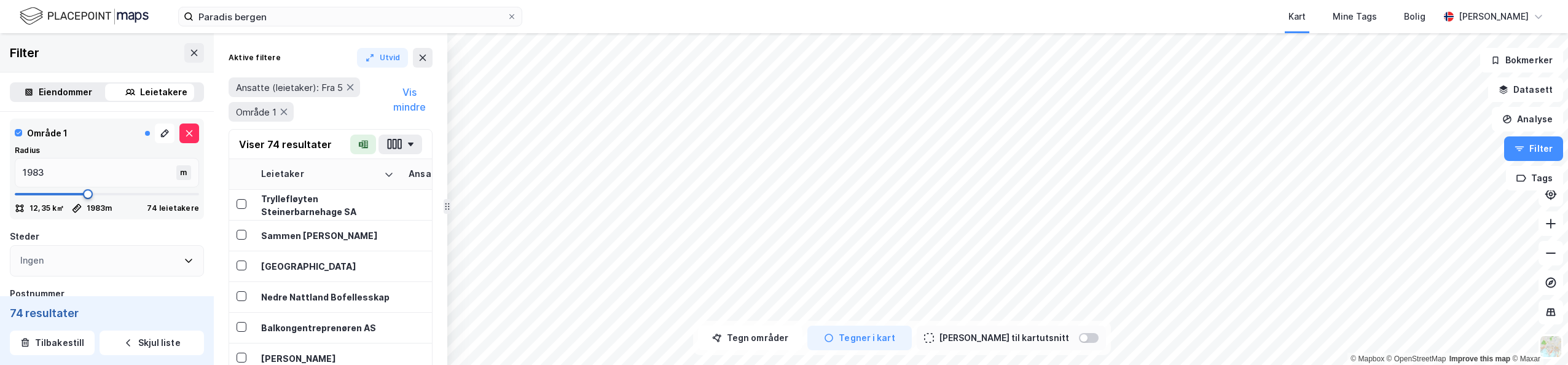
type input "2001"
type input "2018"
type input "2071"
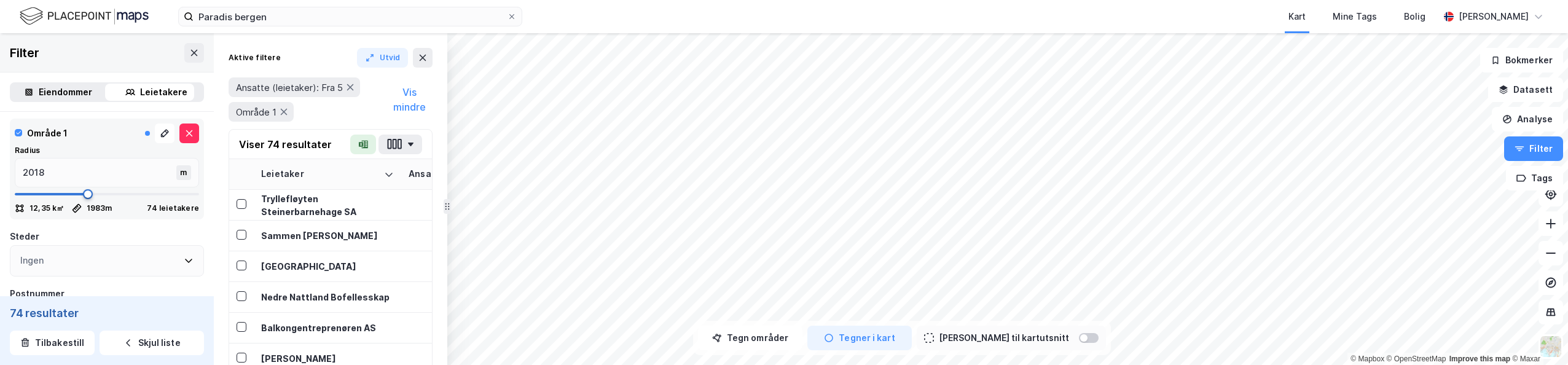
type input "2071"
type input "2106"
type input "2141"
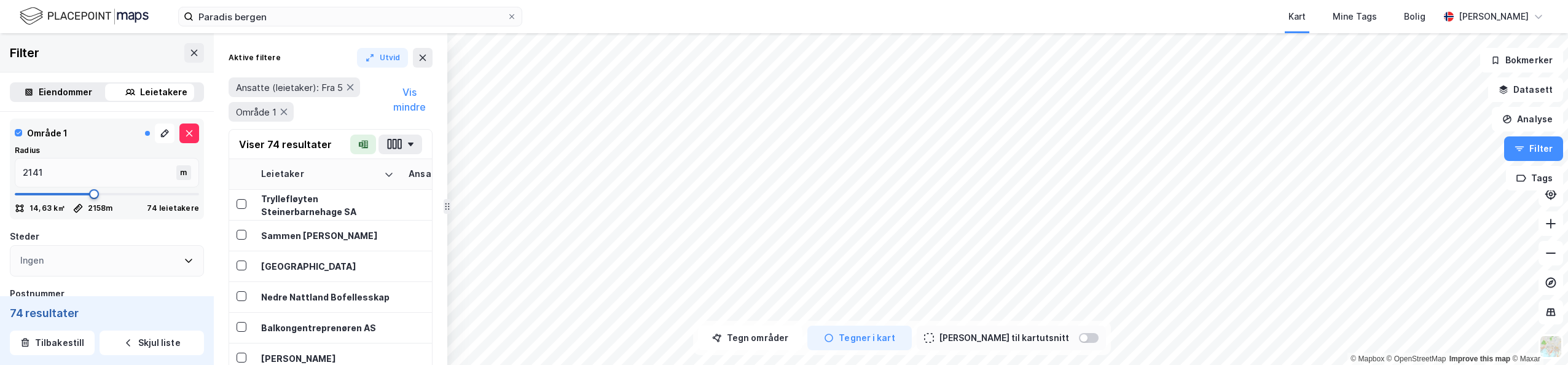
type input "2158"
type input "2194"
type input "2211"
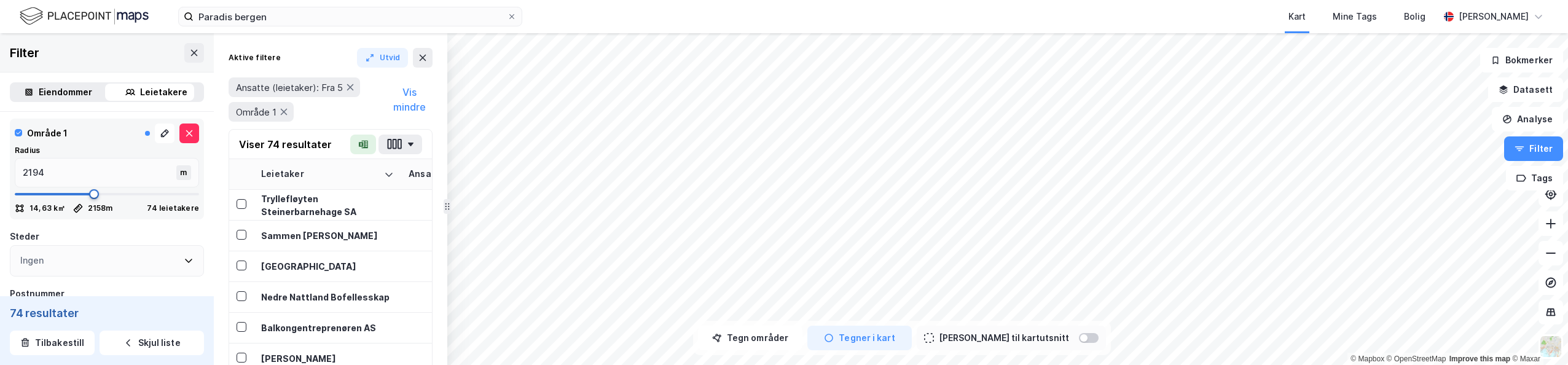
type input "2211"
type input "2229"
type input "2246"
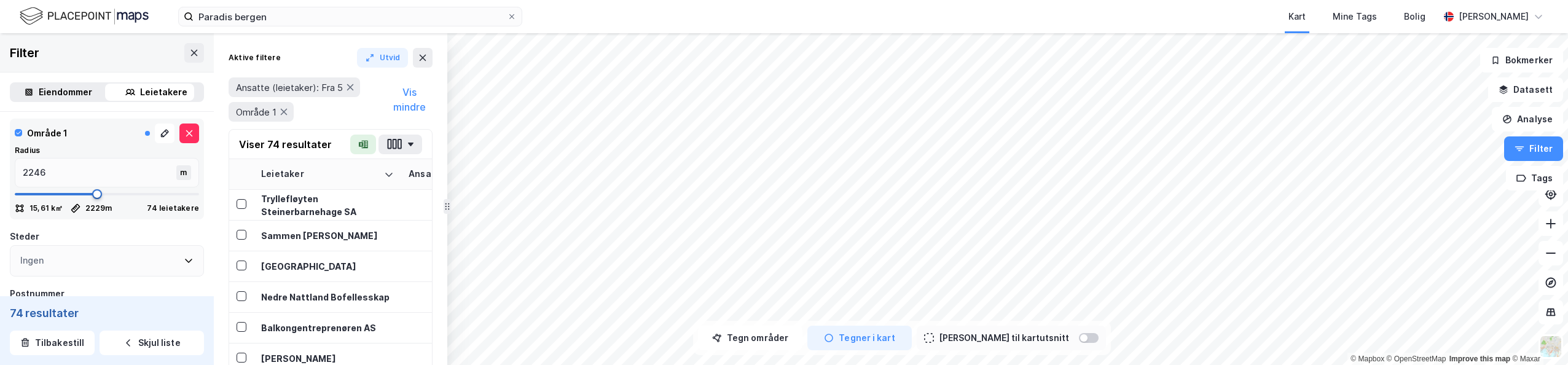
type input "2264"
type input "2281"
type input "2299"
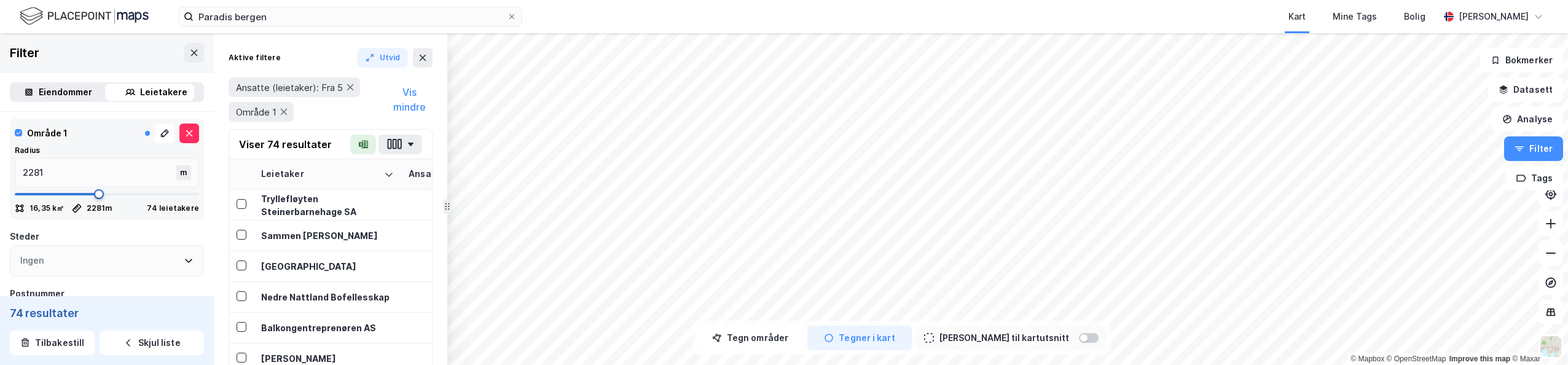
type input "2299"
type input "2316"
type input "2334"
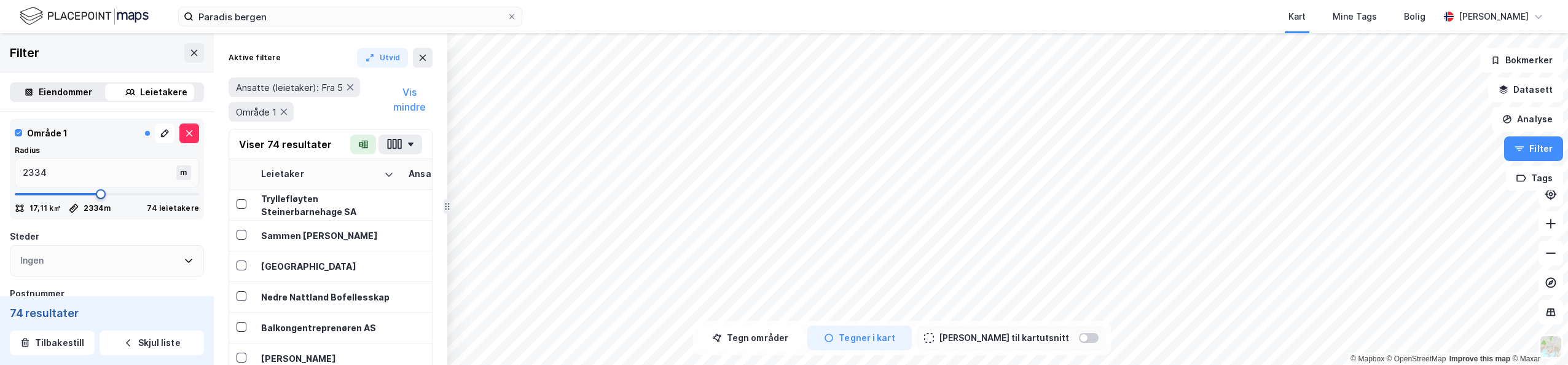
type input "2351"
type input "2369"
type input "2386"
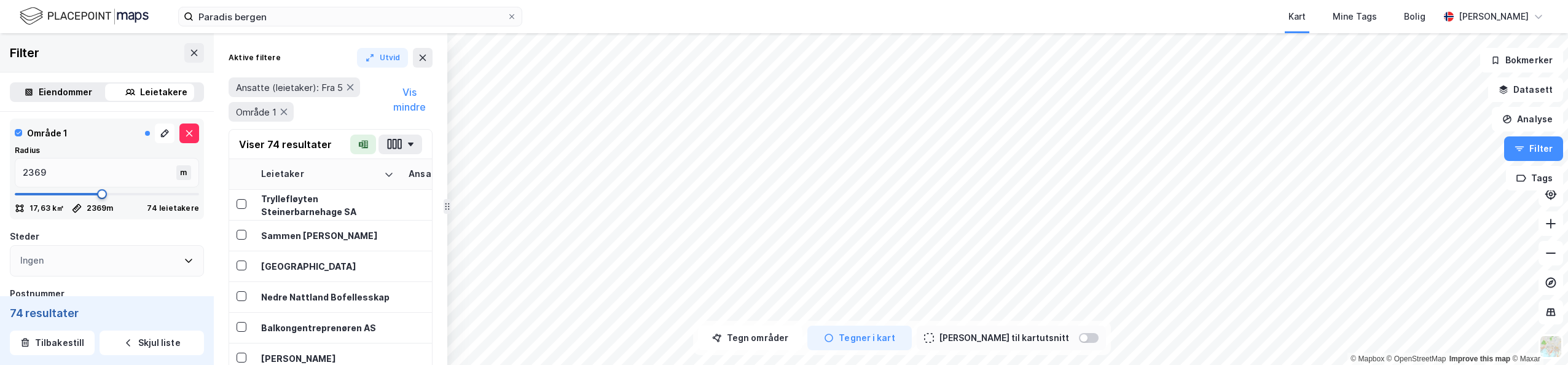
type input "2386"
type input "2404"
type input "2422"
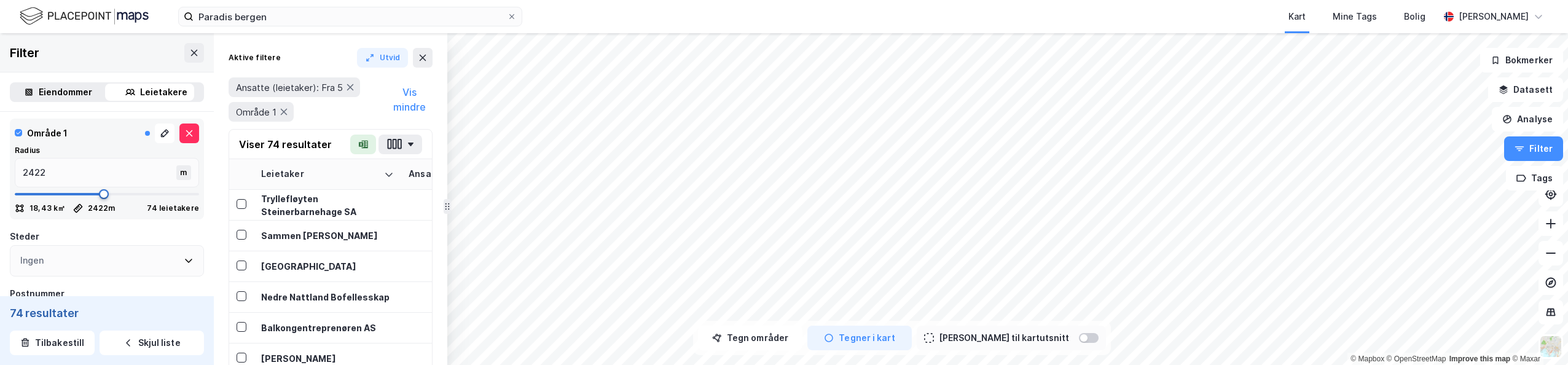
type input "2439"
type input "2457"
type input "2474"
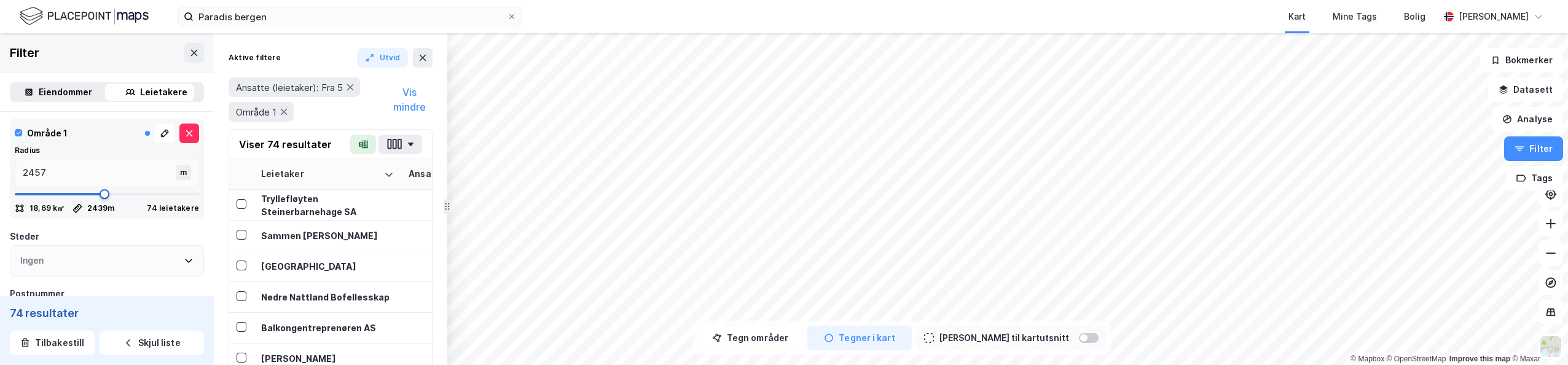
type input "2474"
drag, startPoint x: 52, startPoint y: 196, endPoint x: 99, endPoint y: 196, distance: 47.0
click at [101, 196] on span at bounding box center [105, 194] width 10 height 10
type input "2457"
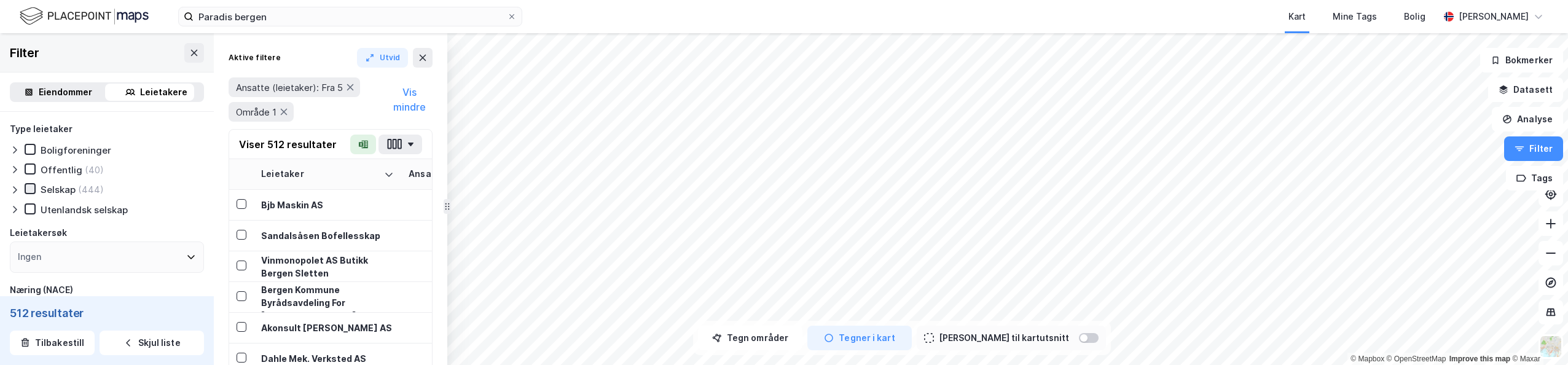
click at [26, 191] on icon at bounding box center [29, 188] width 8 height 8
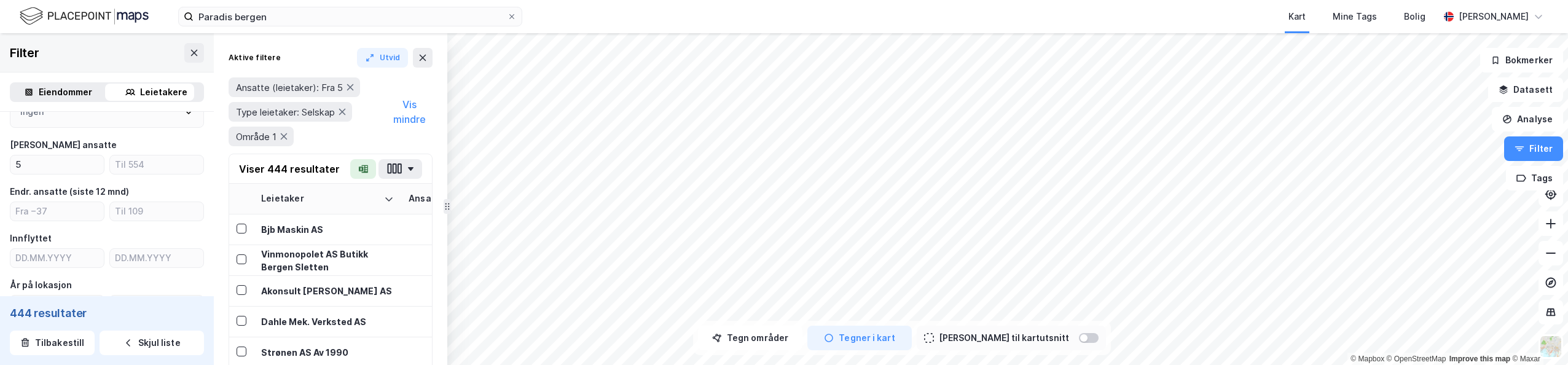
scroll to position [246, 0]
click at [32, 164] on input "number" at bounding box center [57, 168] width 93 height 18
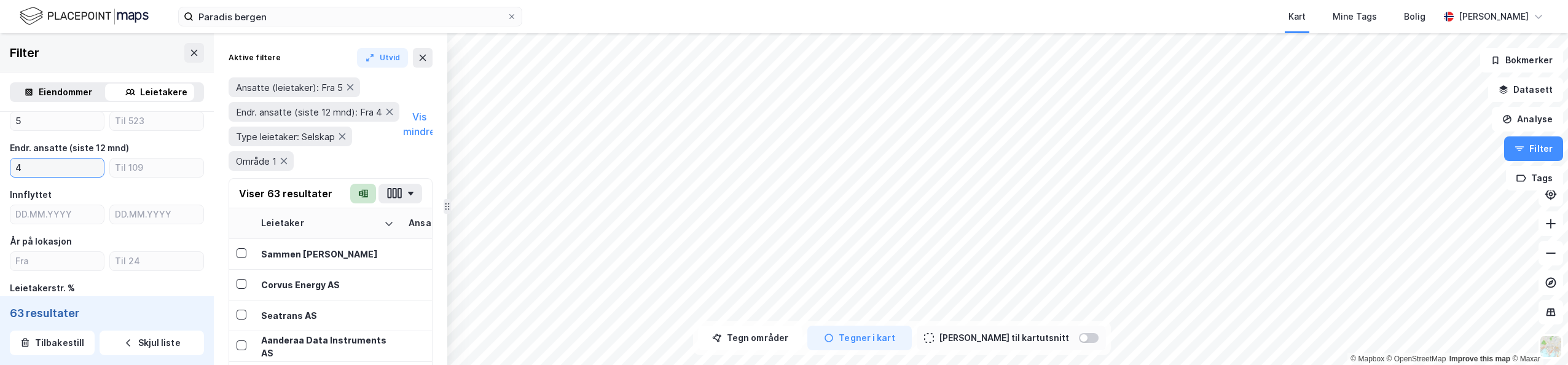
type input "4"
click at [354, 199] on button "button" at bounding box center [363, 193] width 26 height 20
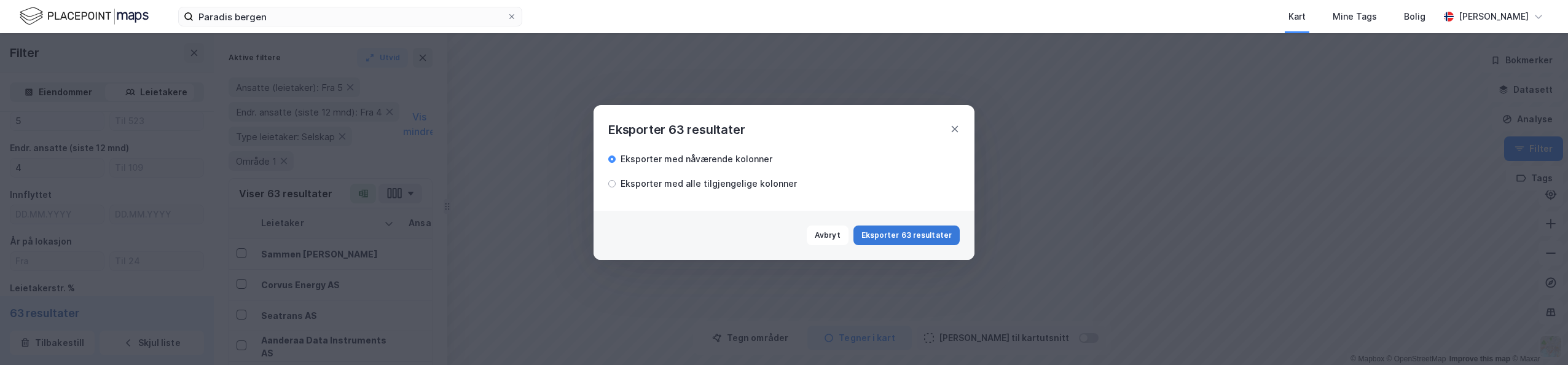
click at [519, 239] on button "Eksporter 63 resultater" at bounding box center [906, 236] width 106 height 20
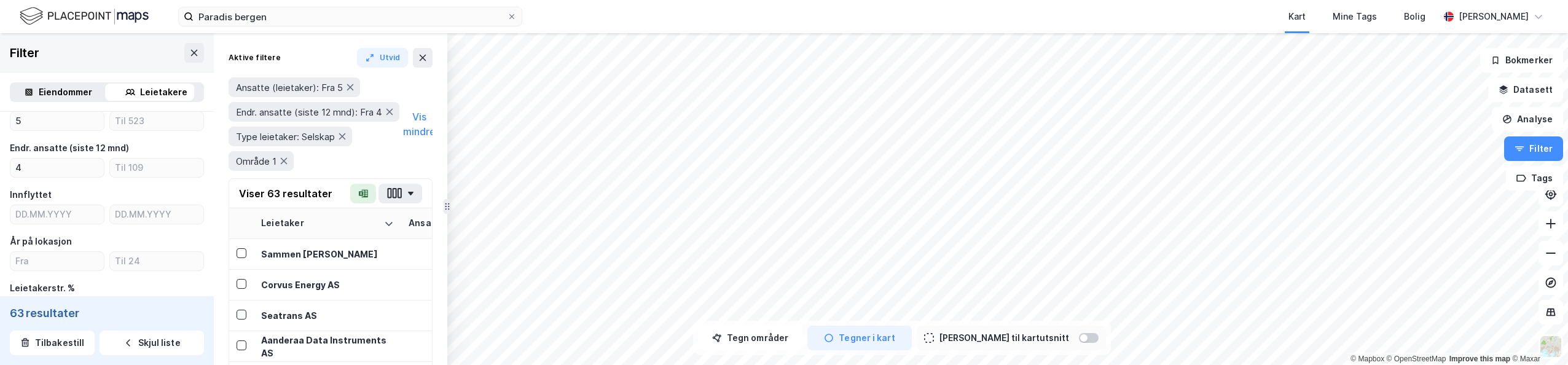
click at [519, 31] on div "Kart Mine Tags Bolig" at bounding box center [1010, 17] width 858 height 33
